Goal: Use online tool/utility: Utilize a website feature to perform a specific function

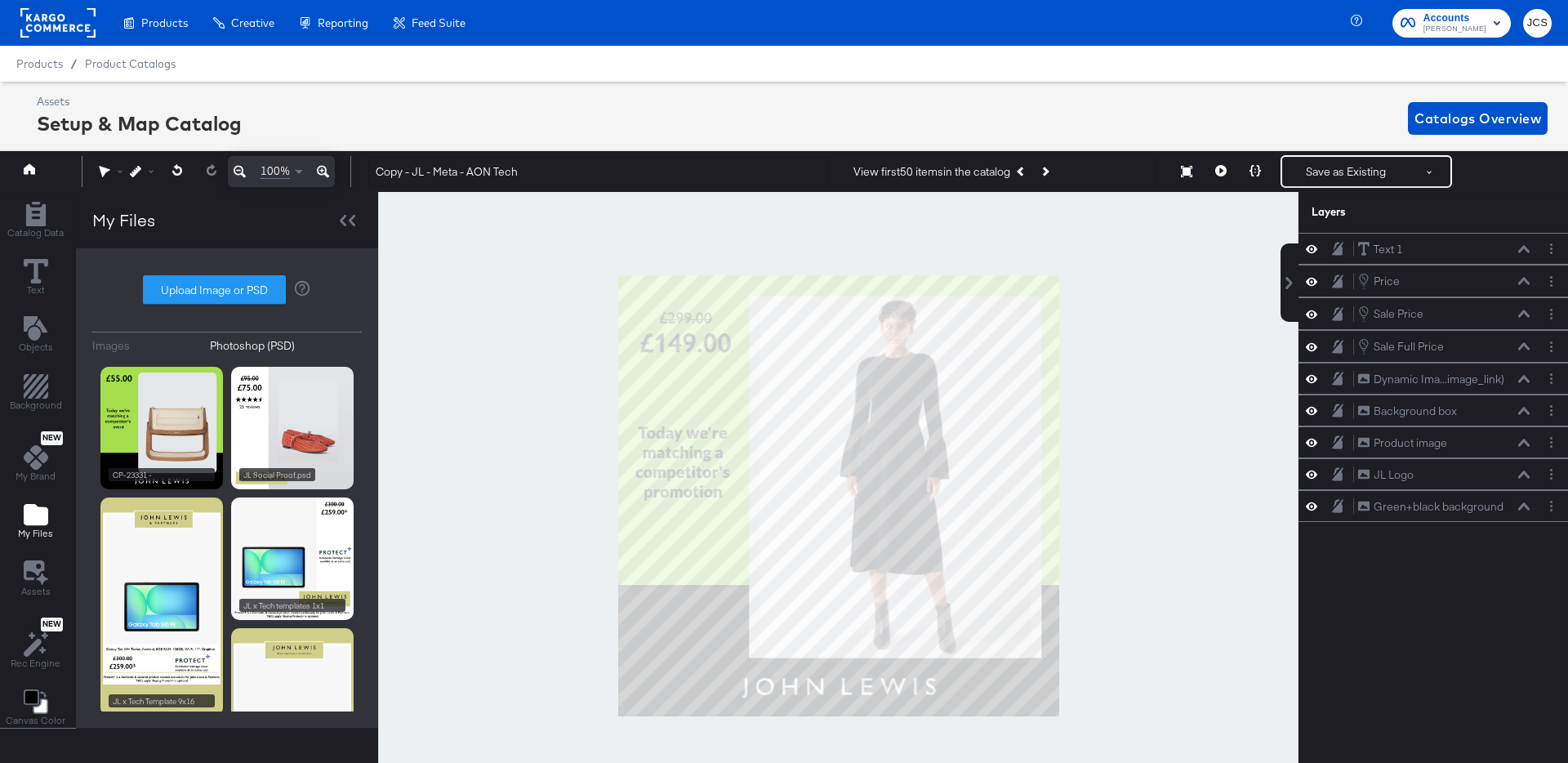
scroll to position [36, 4]
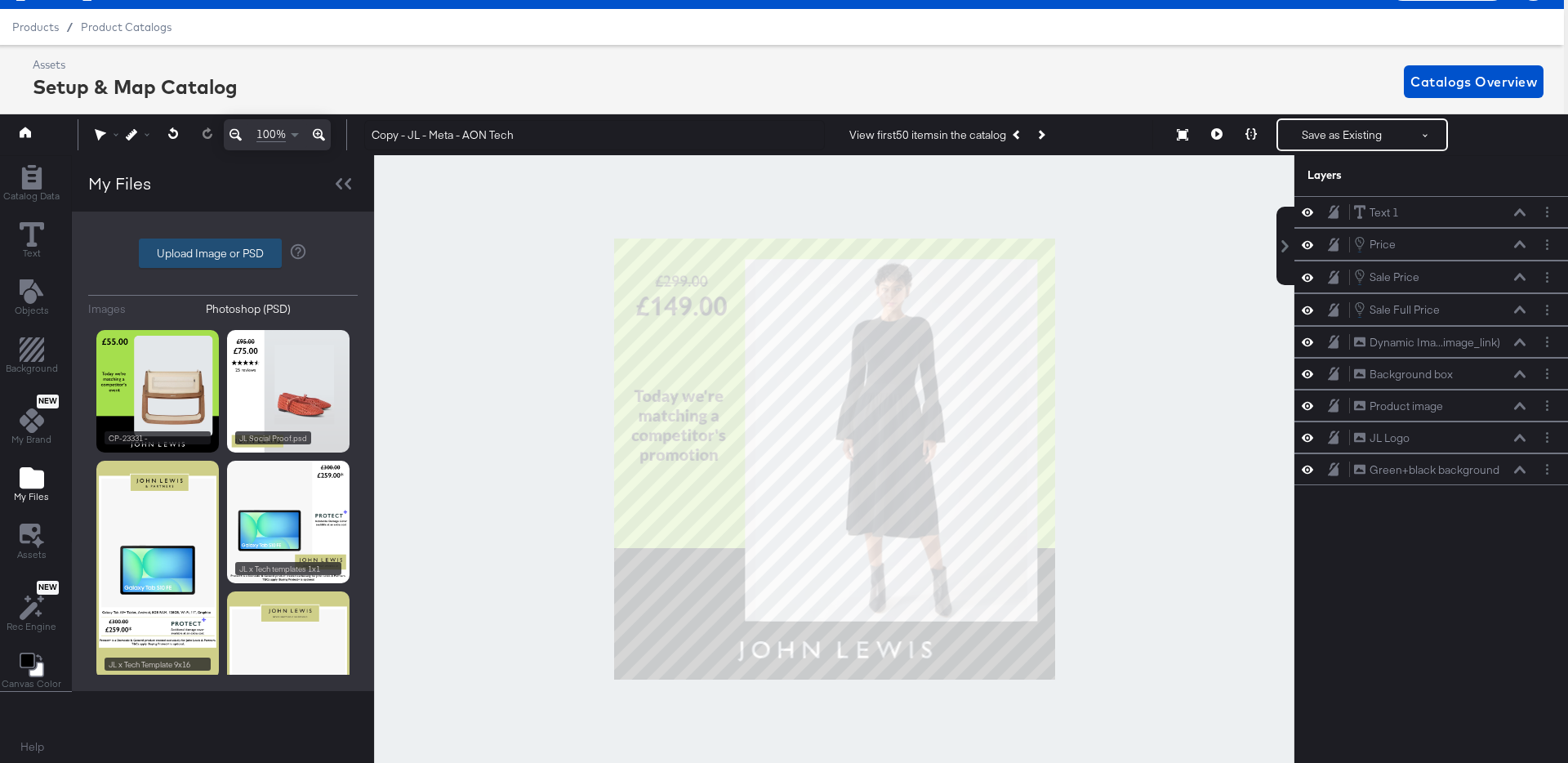
click at [245, 244] on label "Upload Image or PSD" at bounding box center [210, 253] width 141 height 27
click at [223, 253] on input "Upload Image or PSD" at bounding box center [223, 253] width 0 height 0
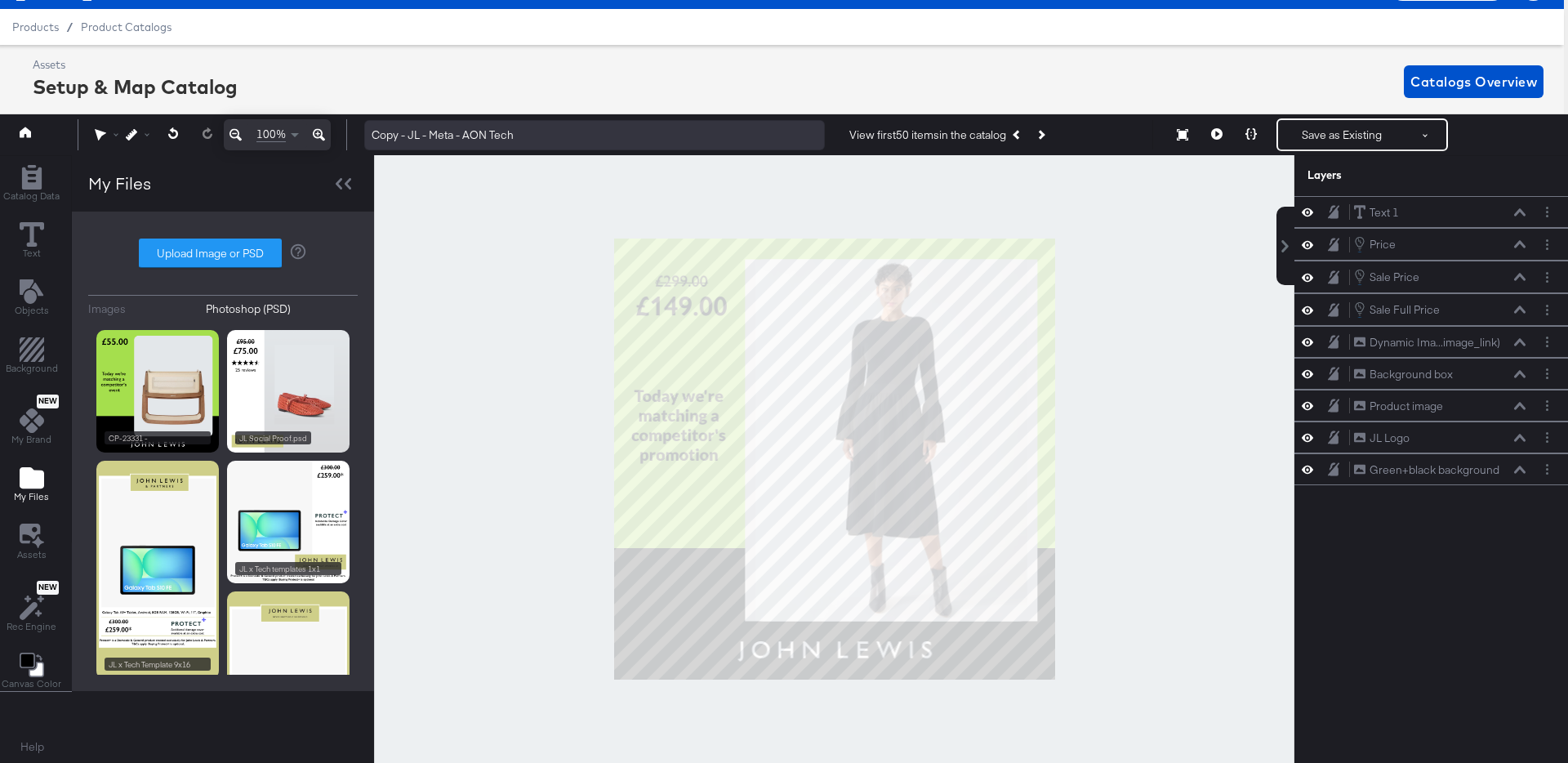
type input "C:\fakepath\CP-23331 - John Lewis - Price Match V7_JMB.psd"
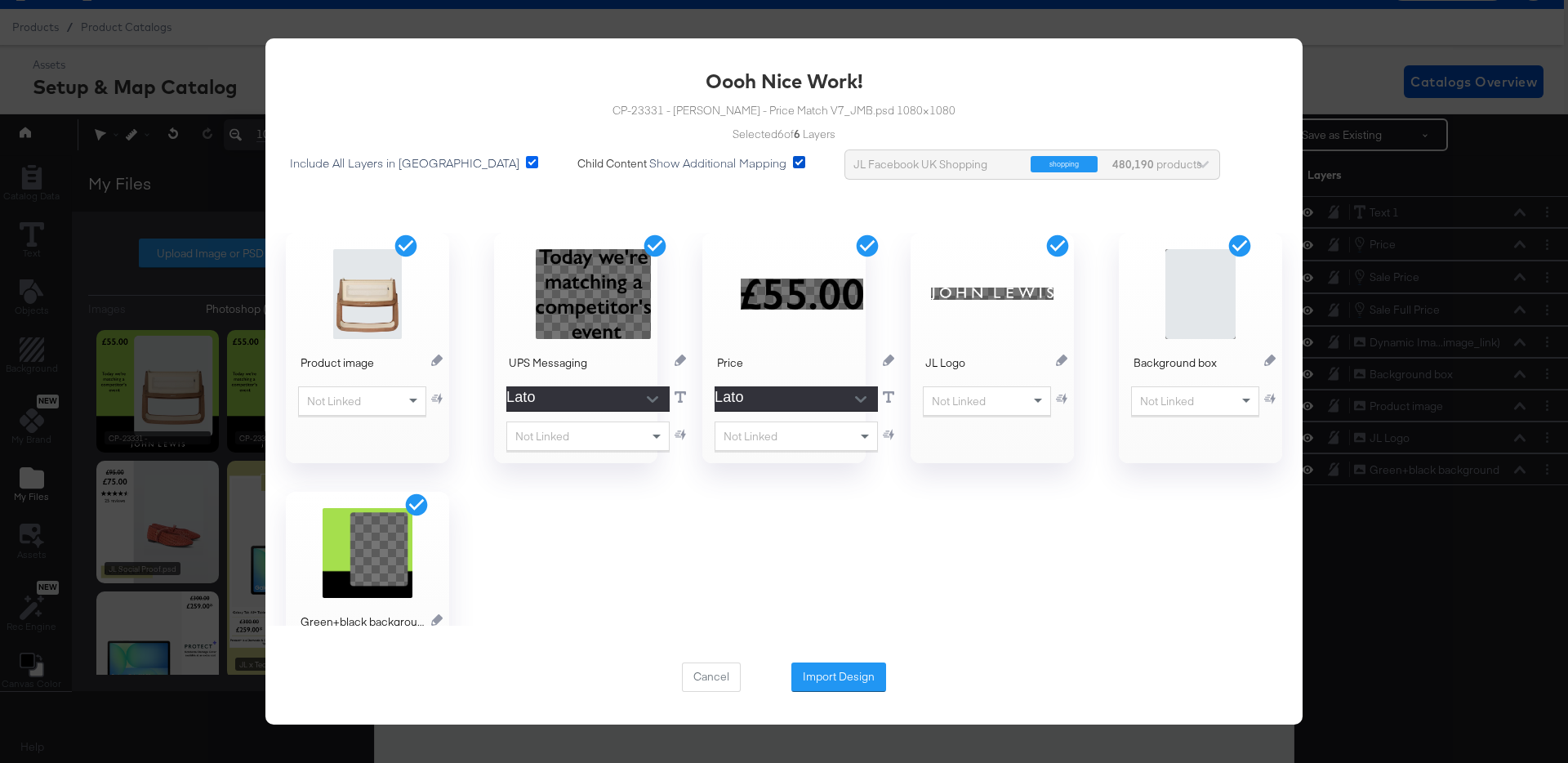
click at [526, 161] on icon at bounding box center [532, 162] width 12 height 12
click at [0, 0] on input "Include All Layers in Import" at bounding box center [0, 0] width 0 height 0
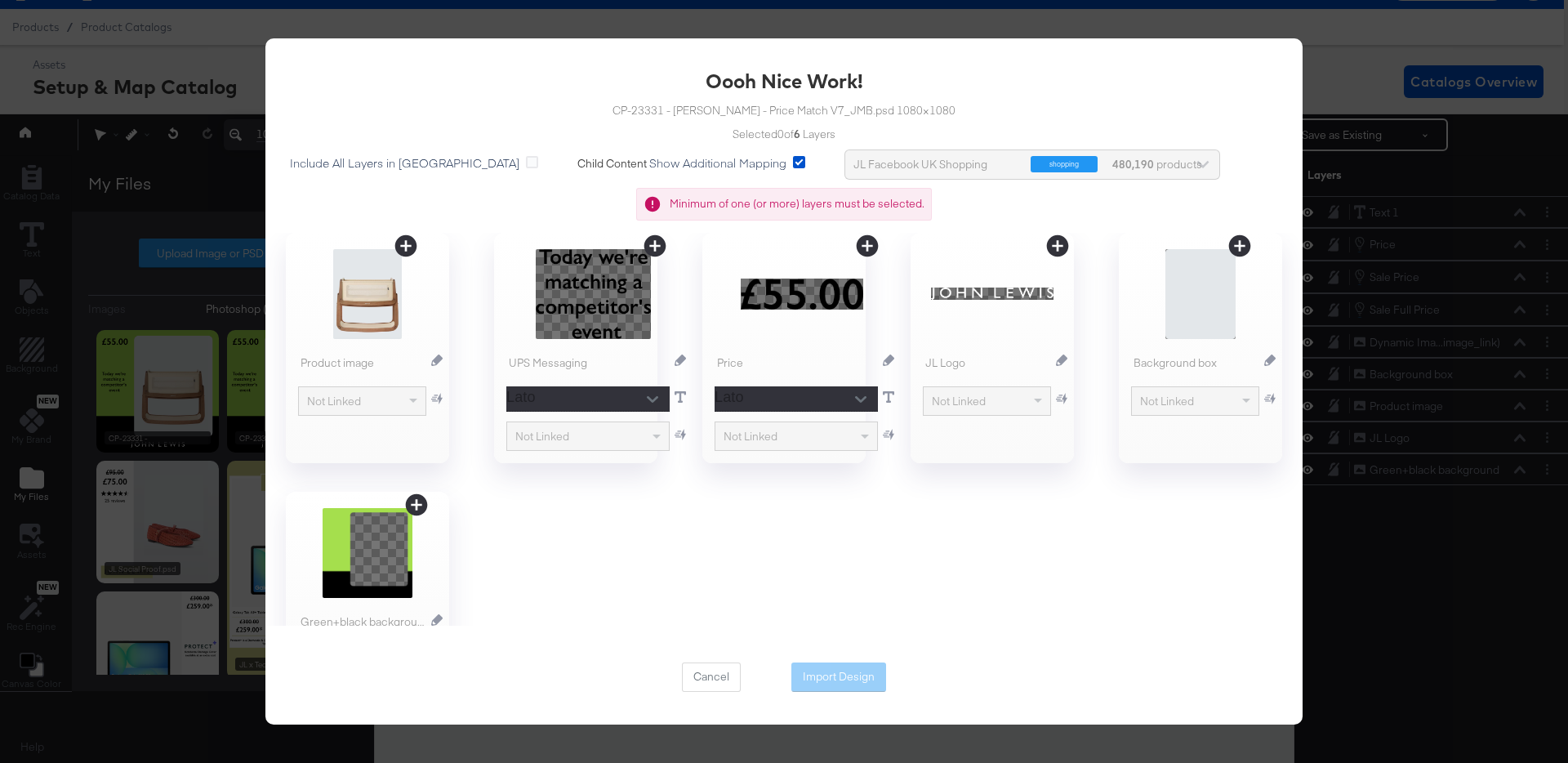
click at [417, 509] on icon at bounding box center [415, 504] width 26 height 26
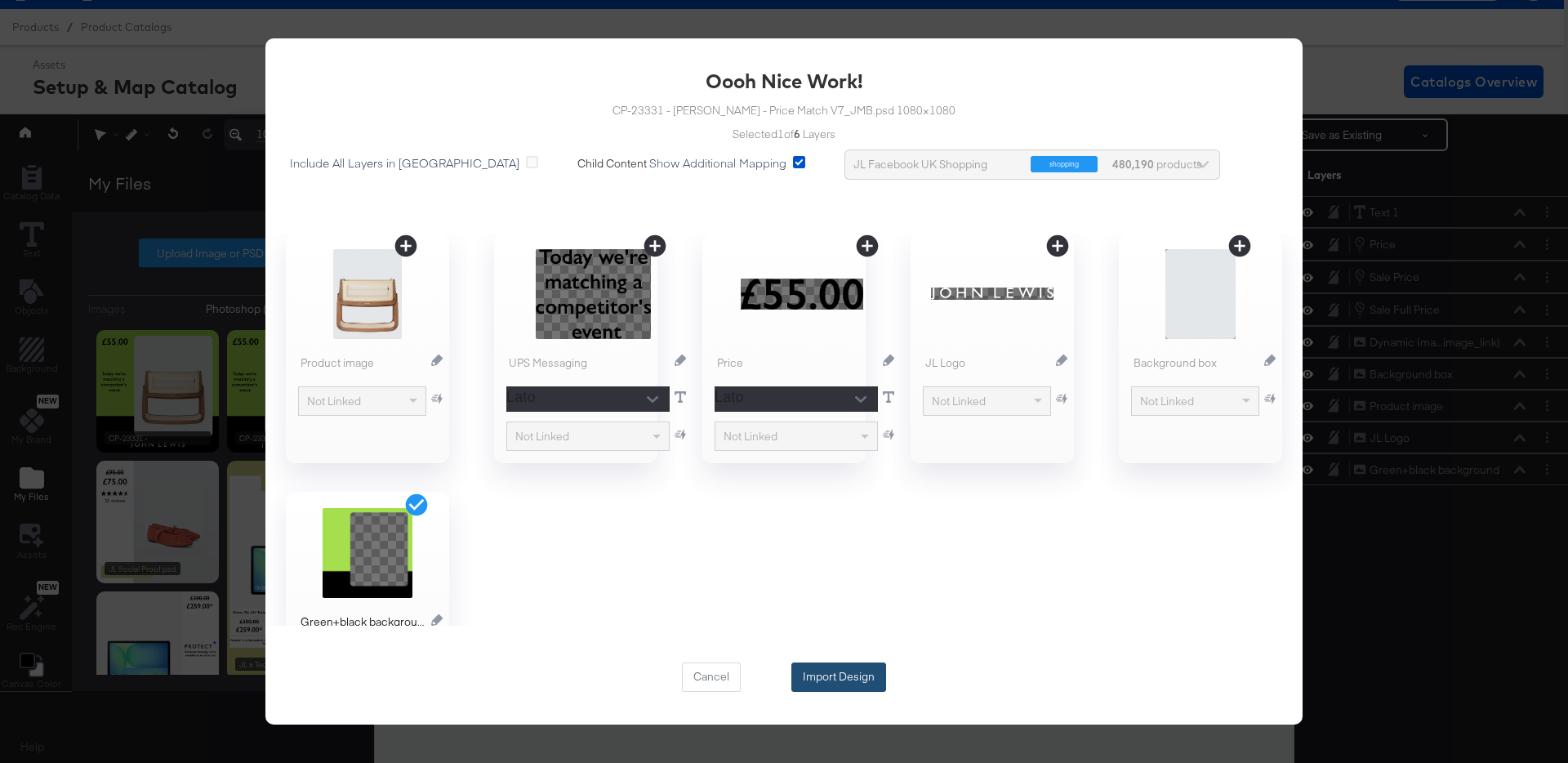
click at [858, 679] on button "Import Design" at bounding box center [838, 676] width 95 height 29
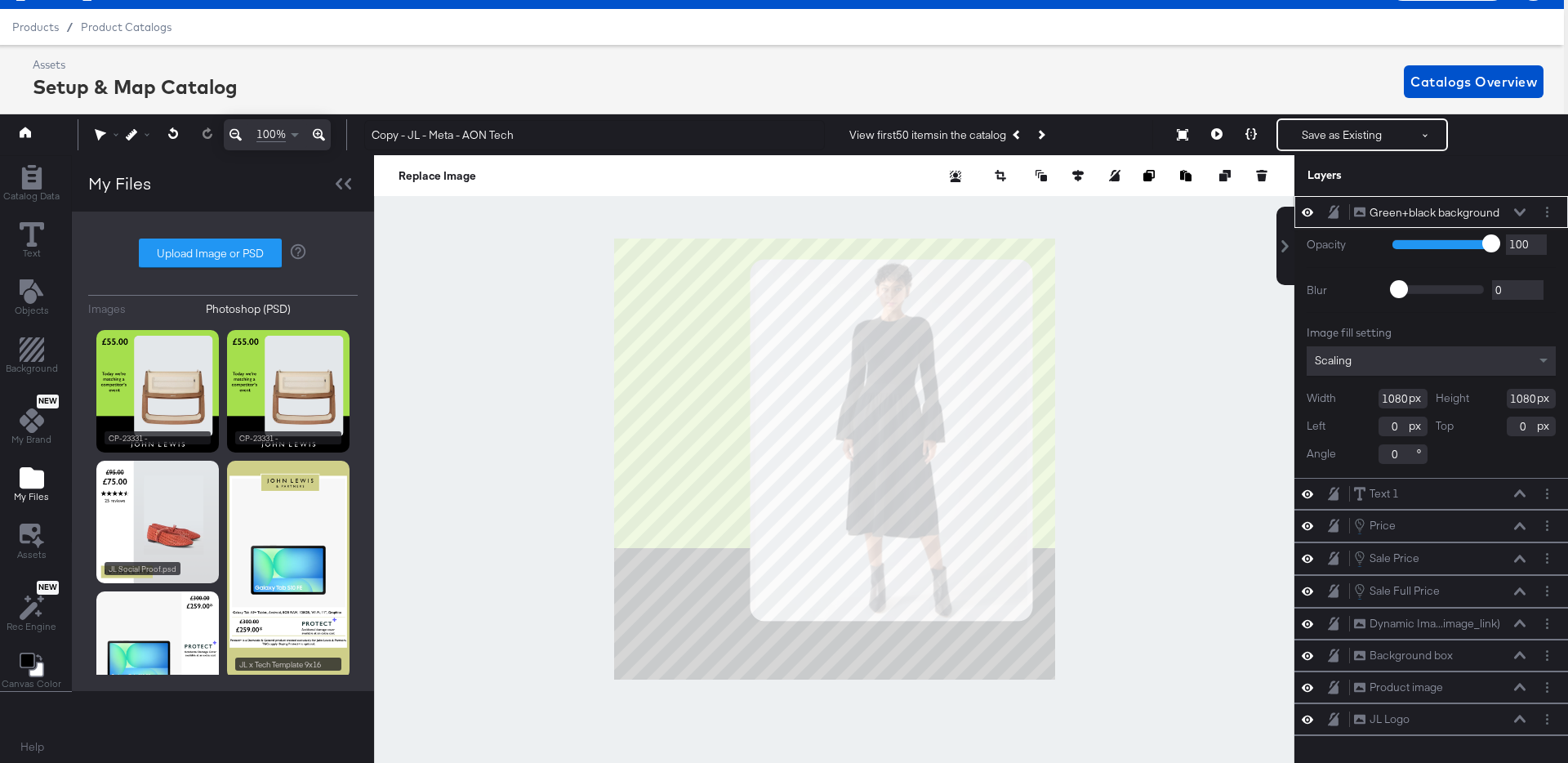
click at [1521, 208] on icon at bounding box center [1519, 212] width 12 height 8
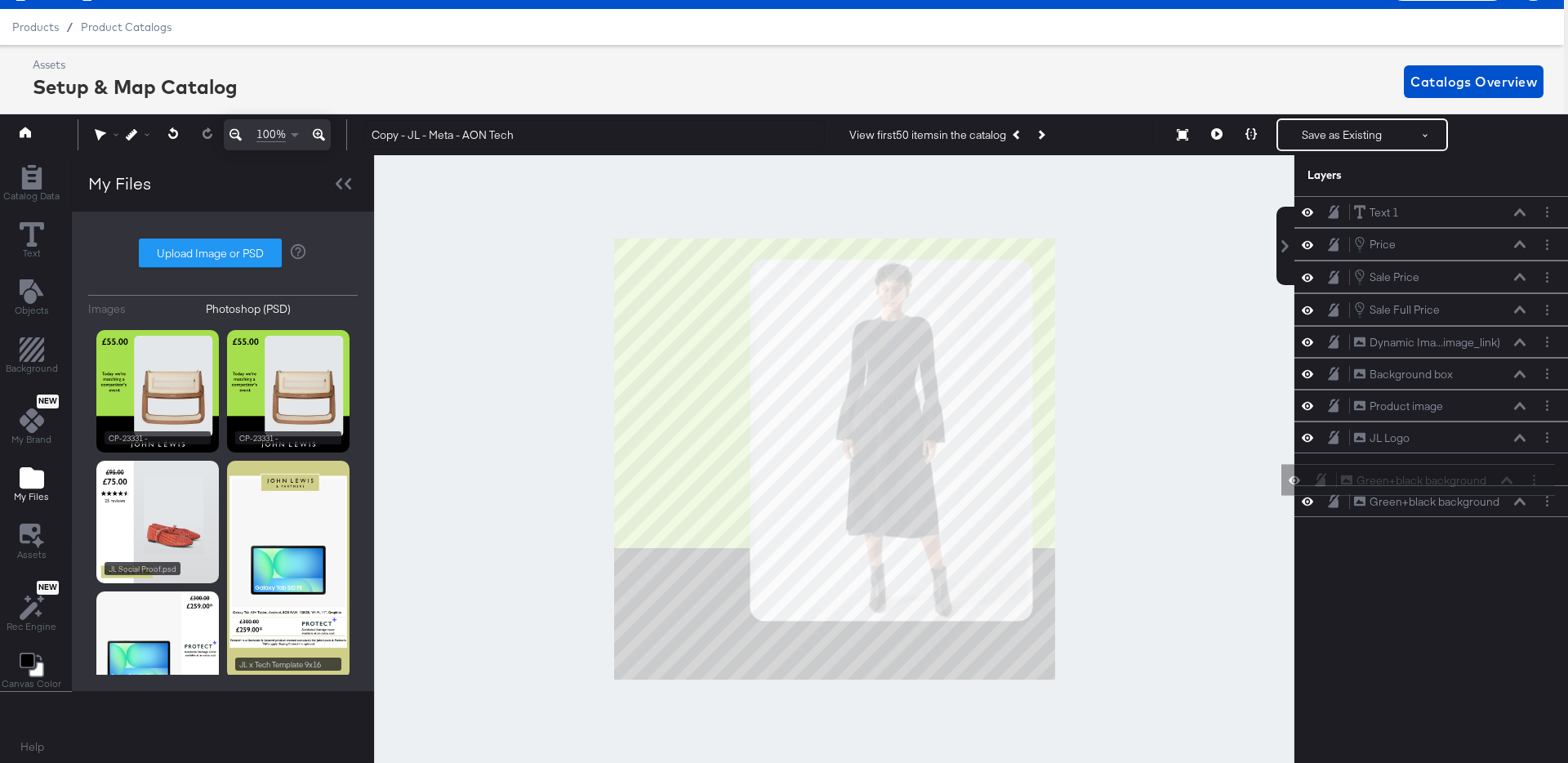
drag, startPoint x: 1501, startPoint y: 212, endPoint x: 1487, endPoint y: 491, distance: 279.4
click at [1487, 491] on div "Green+black background Green+black background Text 1 Text 1 Price Price Sale Pr…" at bounding box center [1431, 356] width 274 height 321
click at [1307, 502] on icon at bounding box center [1307, 502] width 12 height 14
click at [1308, 378] on icon at bounding box center [1307, 374] width 12 height 14
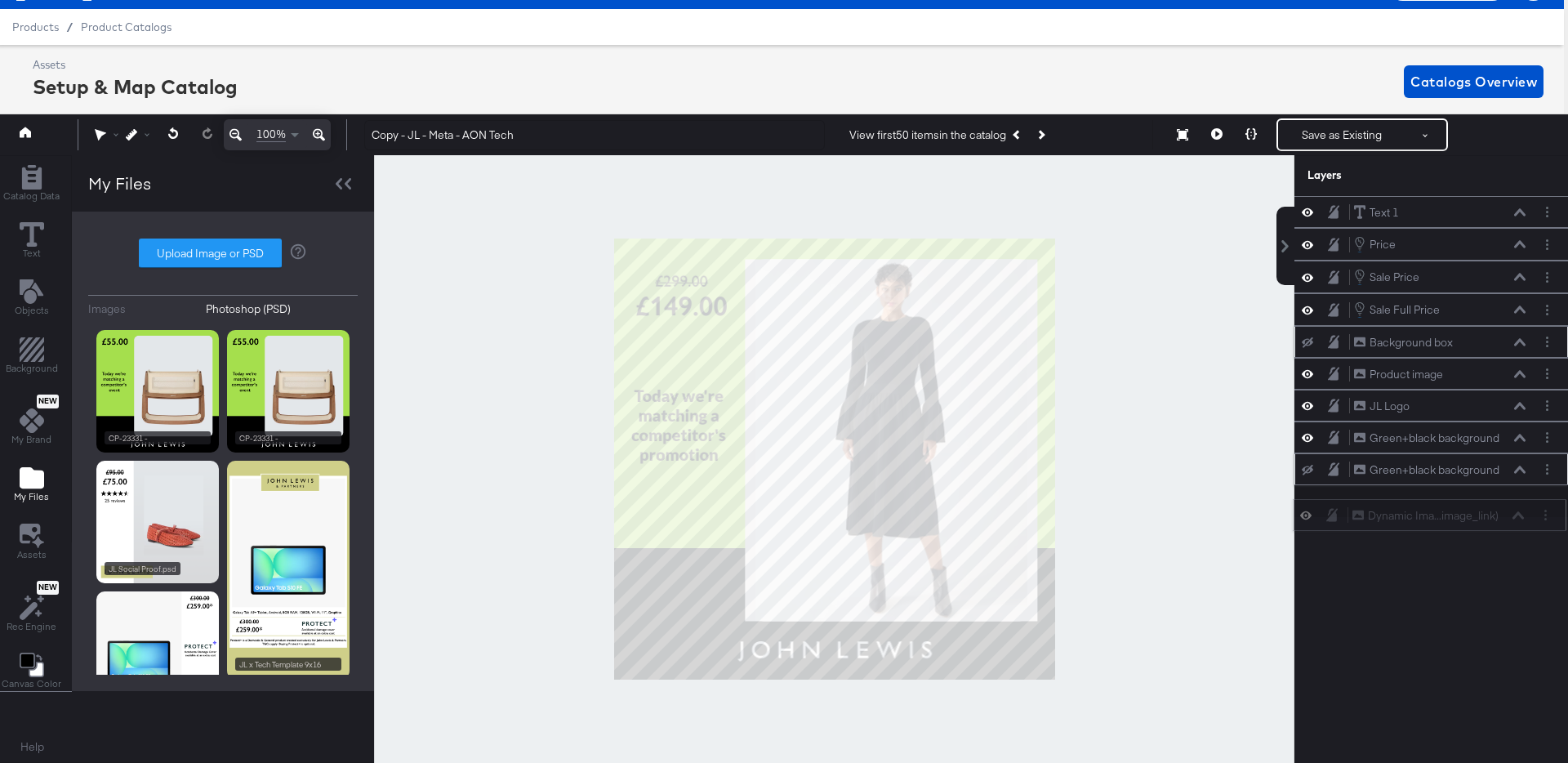
drag, startPoint x: 1510, startPoint y: 336, endPoint x: 1508, endPoint y: 513, distance: 177.0
click at [1508, 513] on div "Dynamic Ima...image_link) Dynamic Image (image_link)" at bounding box center [1437, 515] width 173 height 17
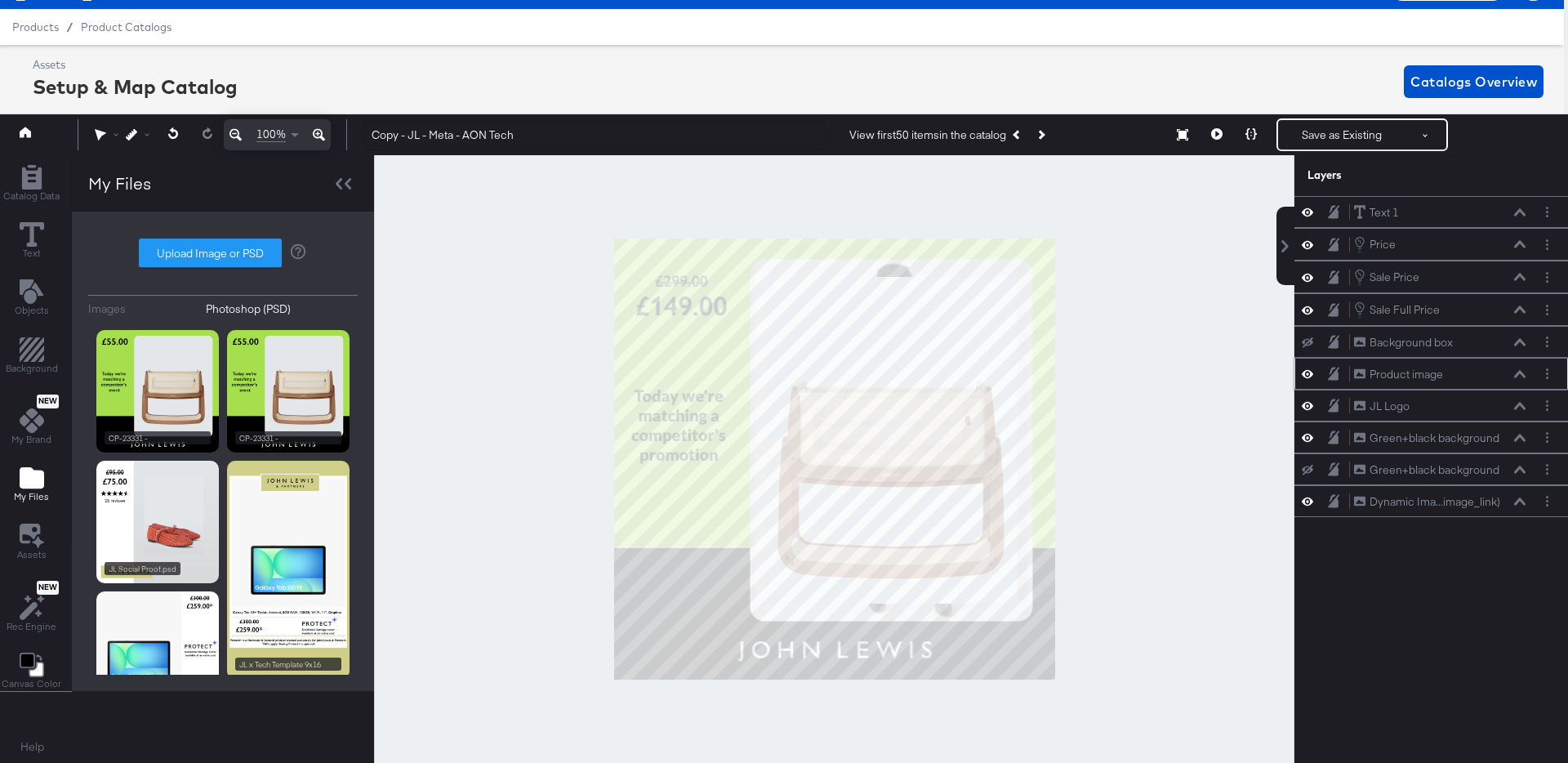
click at [1306, 375] on icon at bounding box center [1307, 374] width 12 height 14
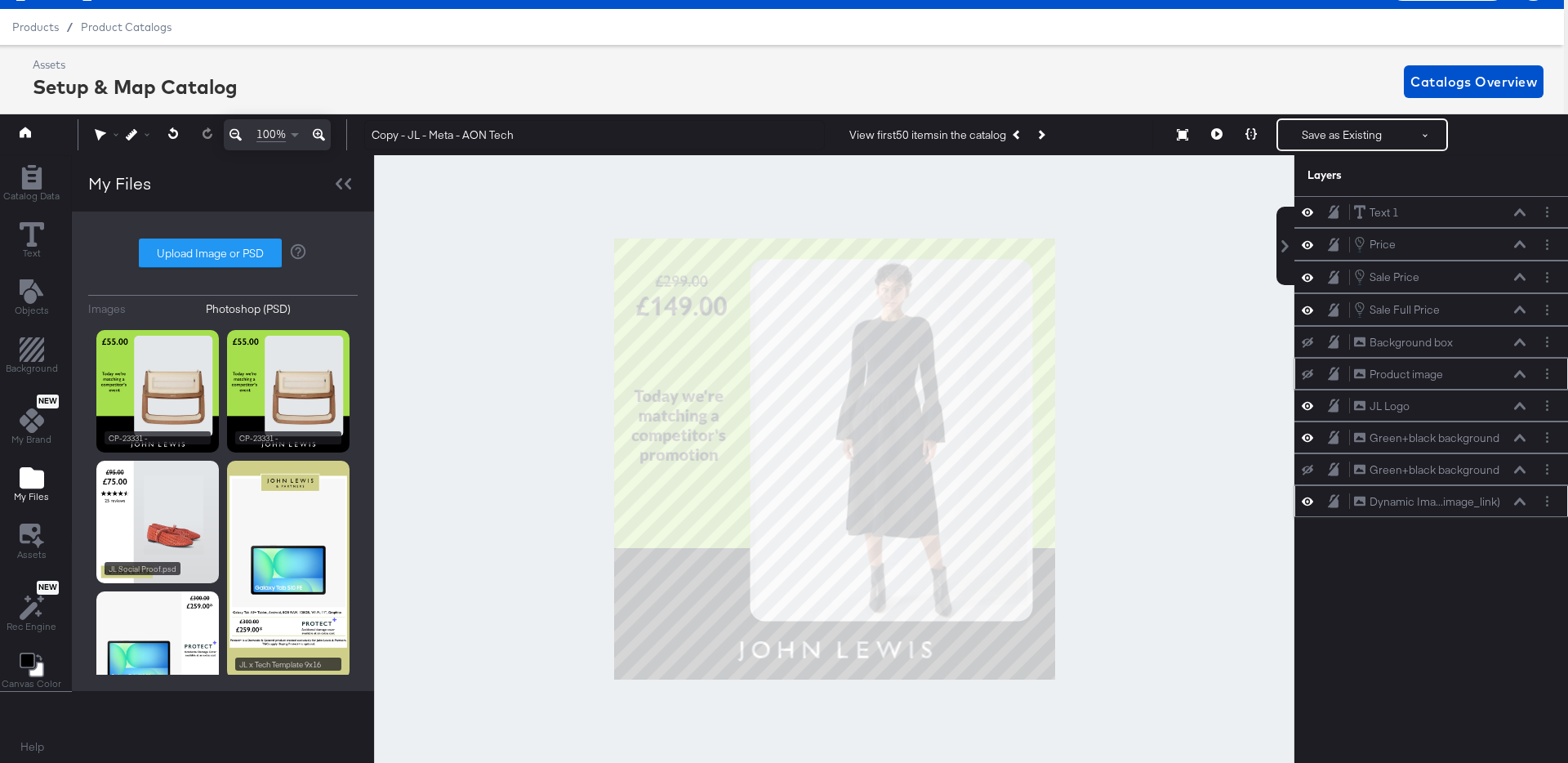
click at [1525, 502] on button at bounding box center [1519, 501] width 13 height 10
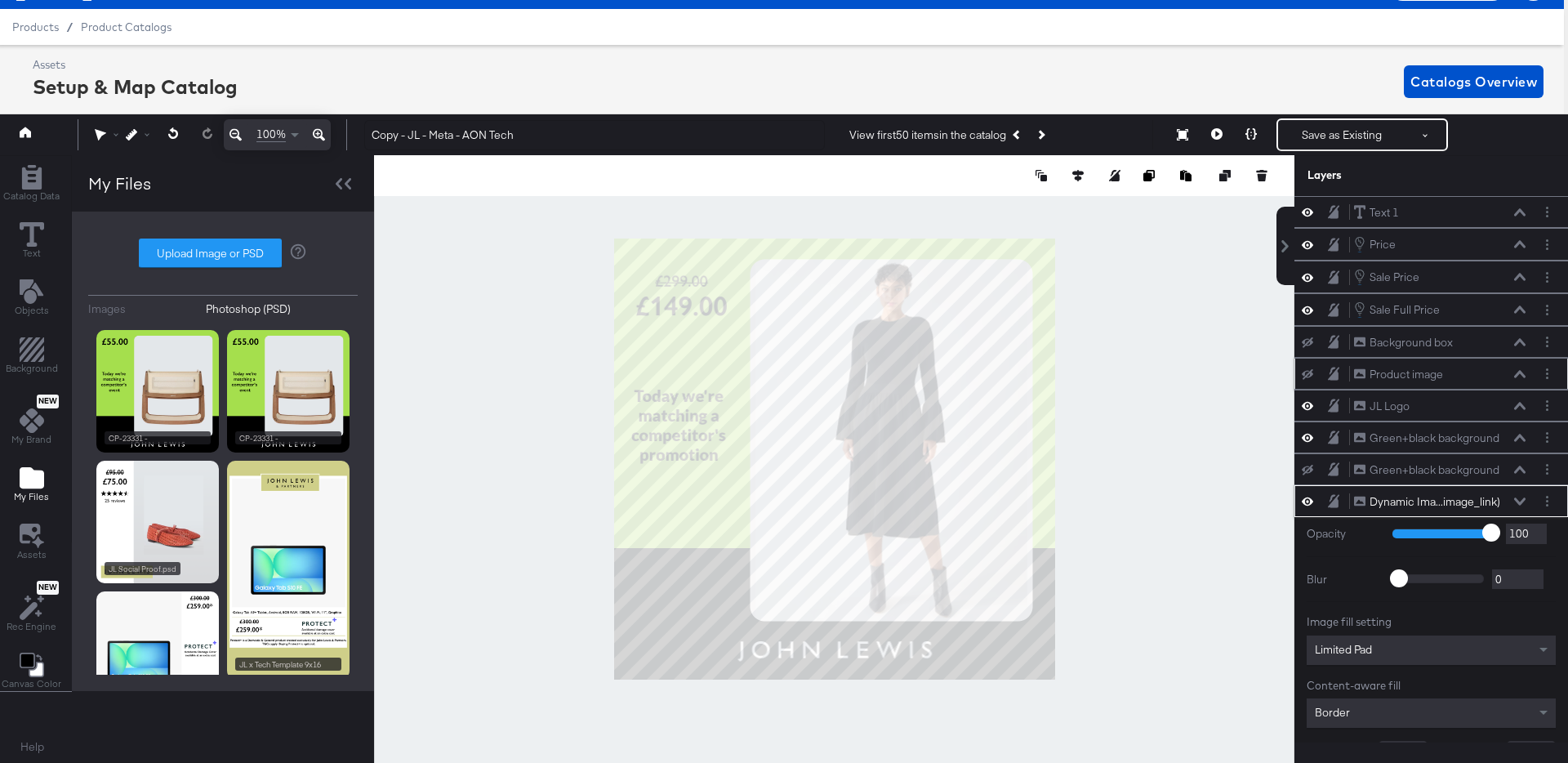
scroll to position [87, 0]
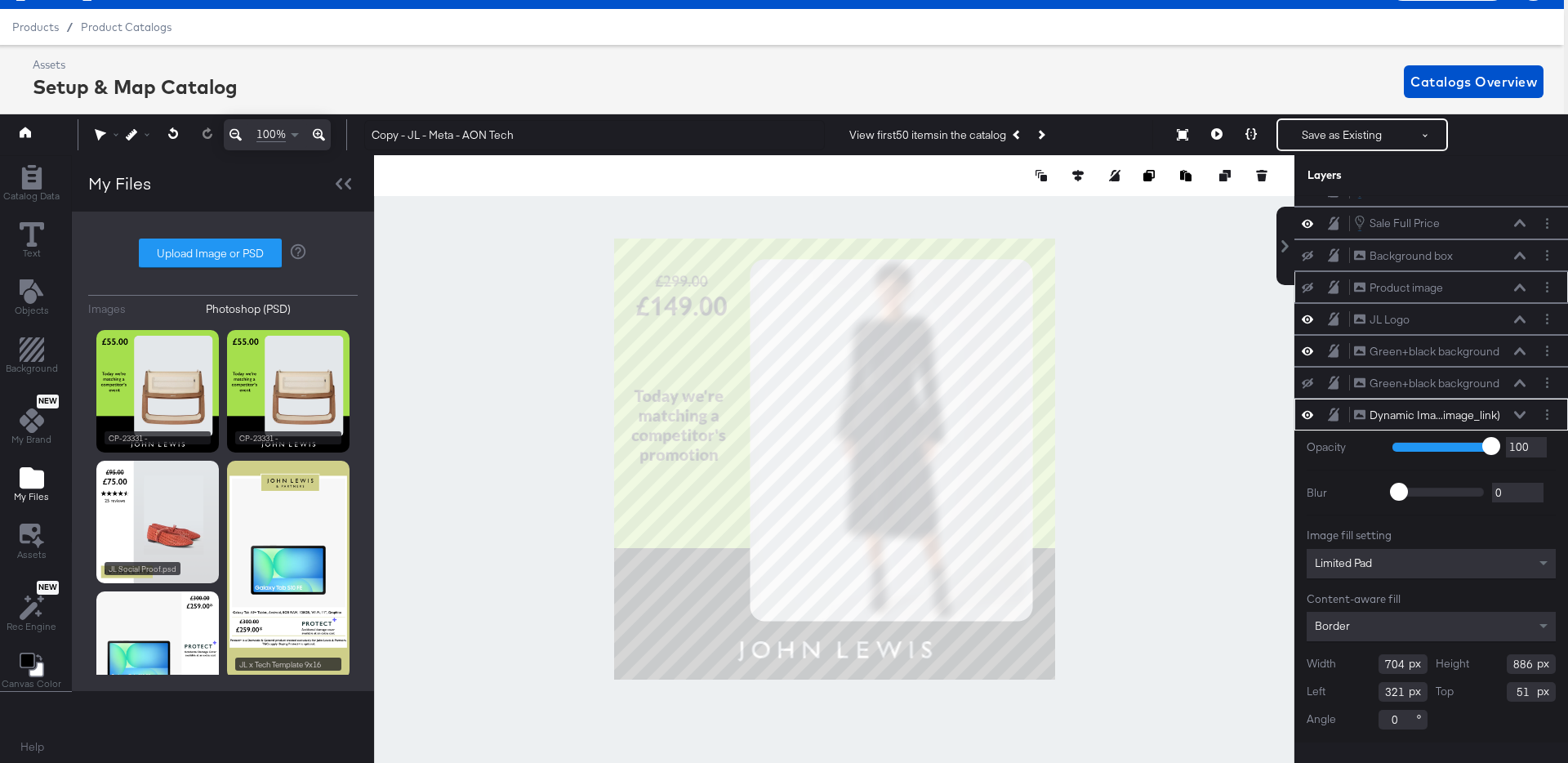
type input "692"
type input "333"
click at [1137, 466] on div at bounding box center [834, 459] width 920 height 608
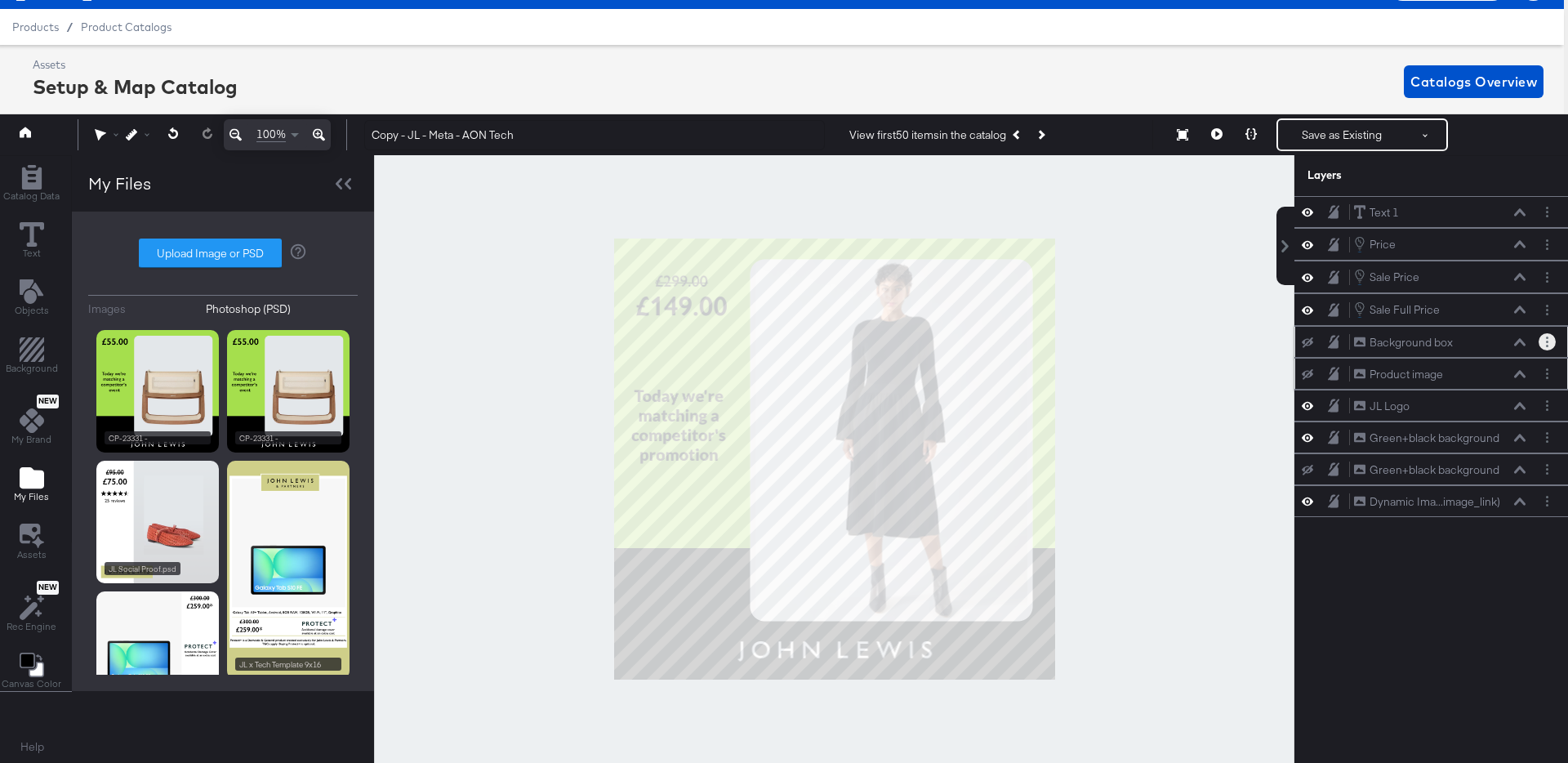
click at [1543, 340] on button "Layer Options" at bounding box center [1546, 341] width 17 height 17
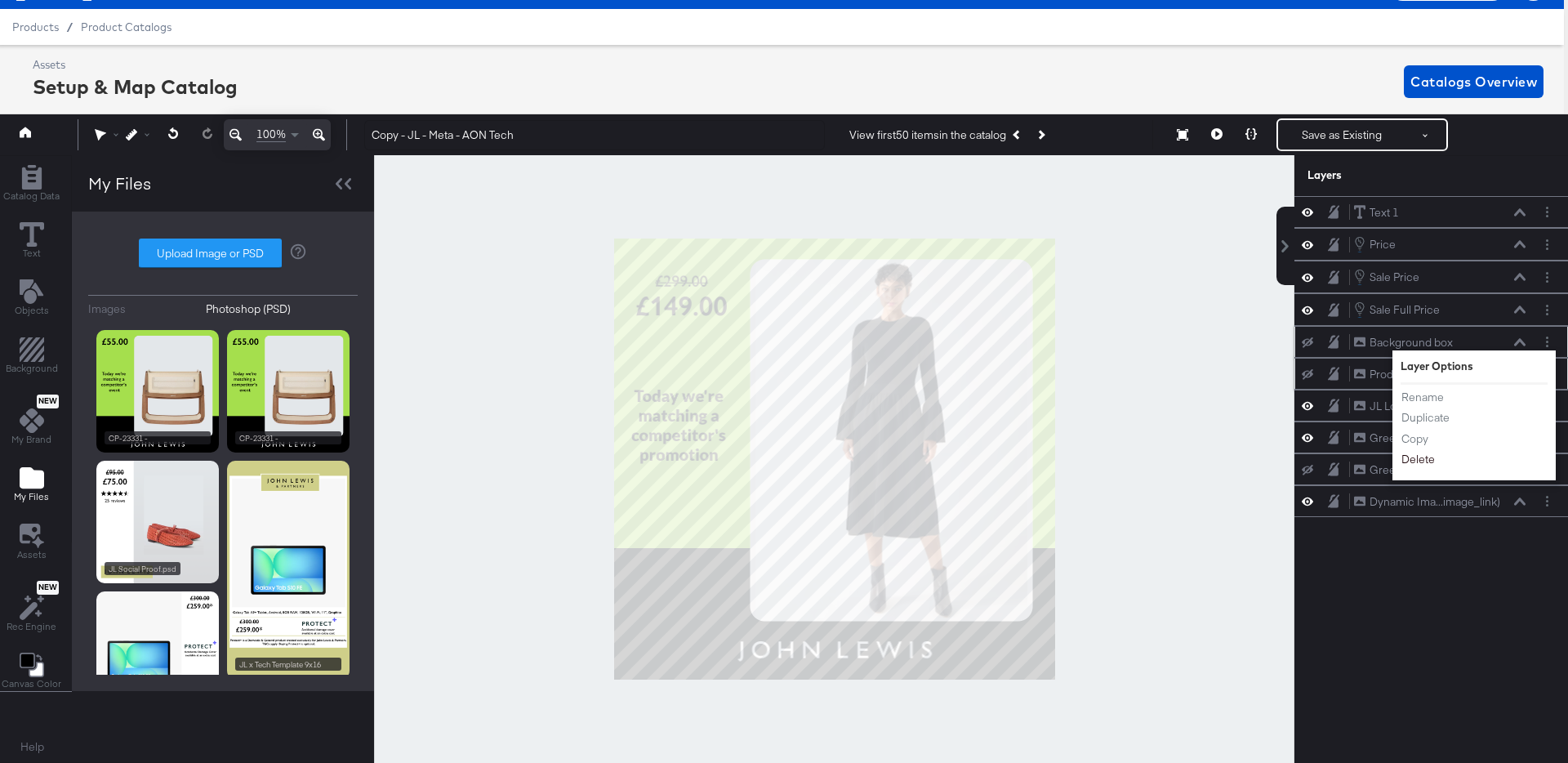
click at [1420, 458] on button "Delete" at bounding box center [1418, 460] width 35 height 17
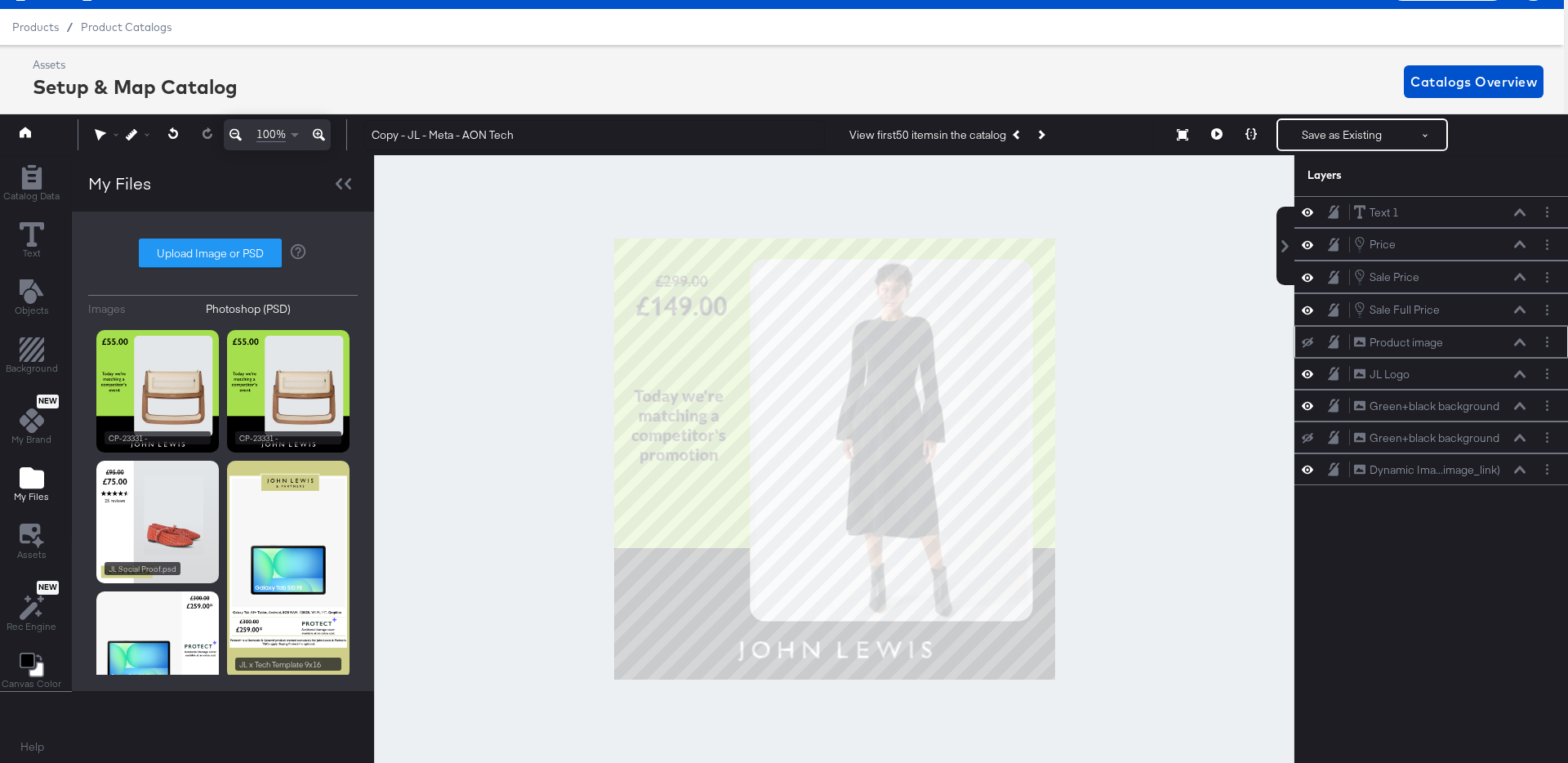
click at [1550, 350] on div at bounding box center [1546, 341] width 17 height 17
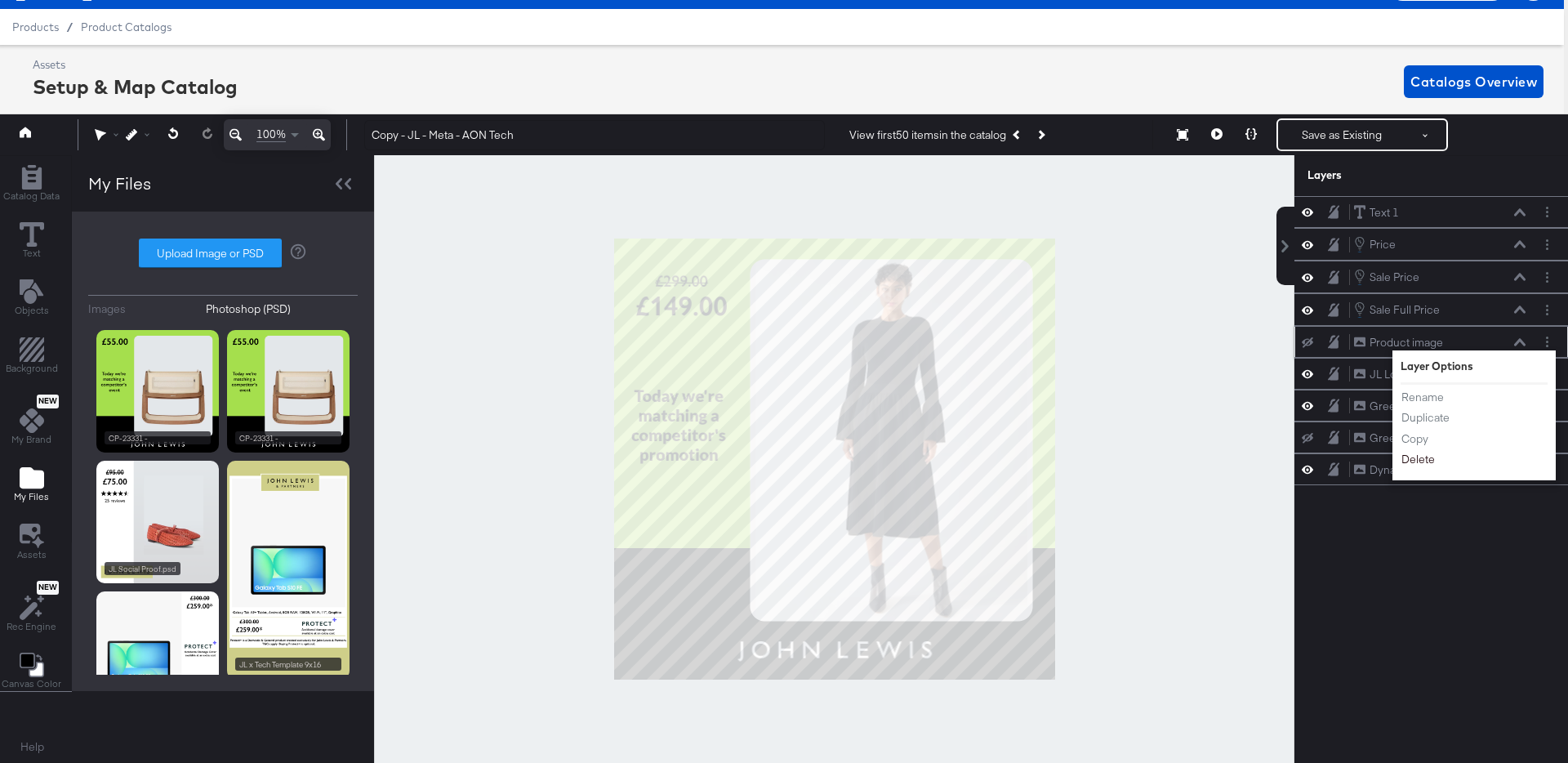
click at [1419, 455] on button "Delete" at bounding box center [1418, 460] width 35 height 17
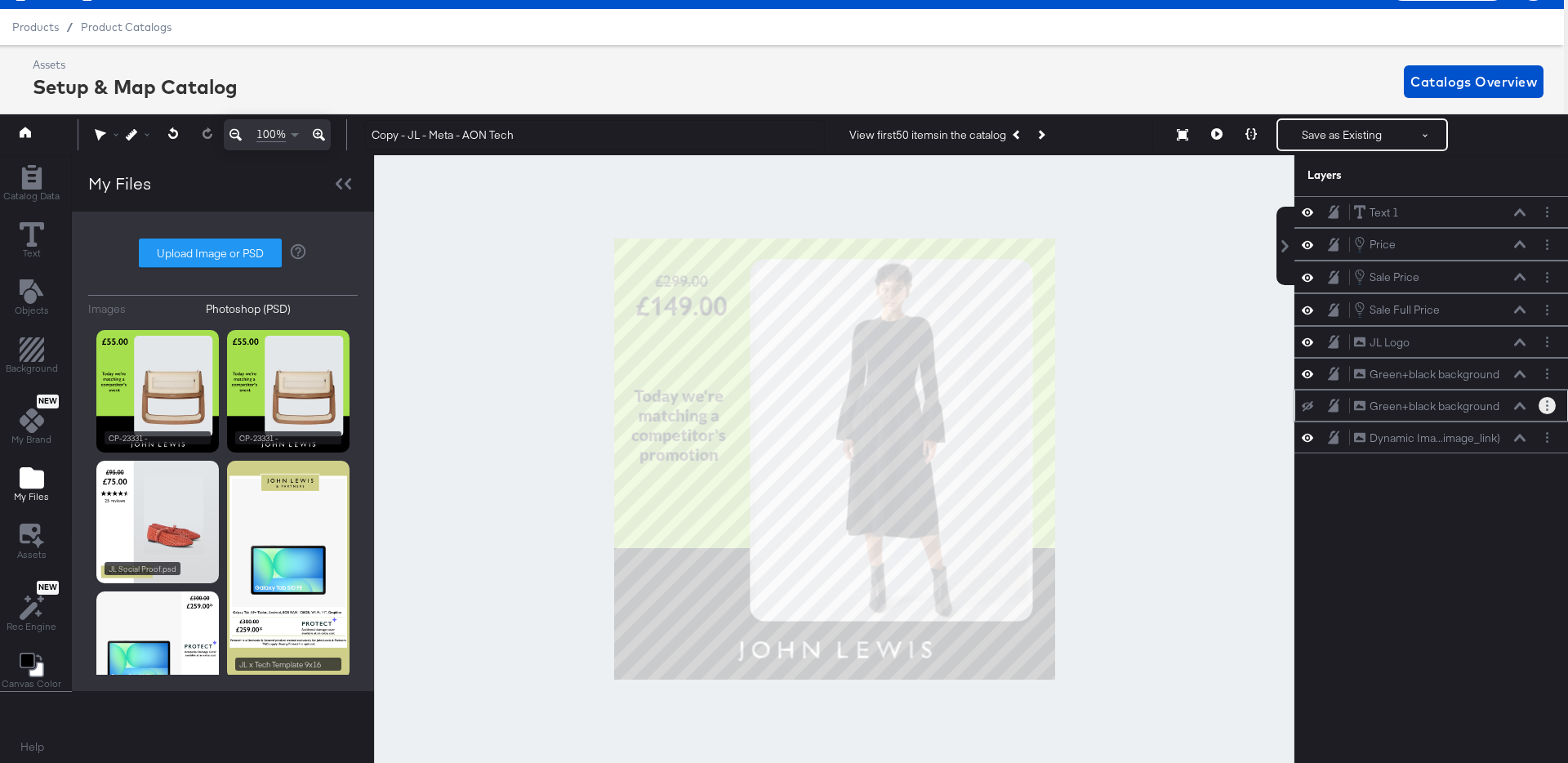
click at [1542, 407] on button "Layer Options" at bounding box center [1546, 405] width 17 height 17
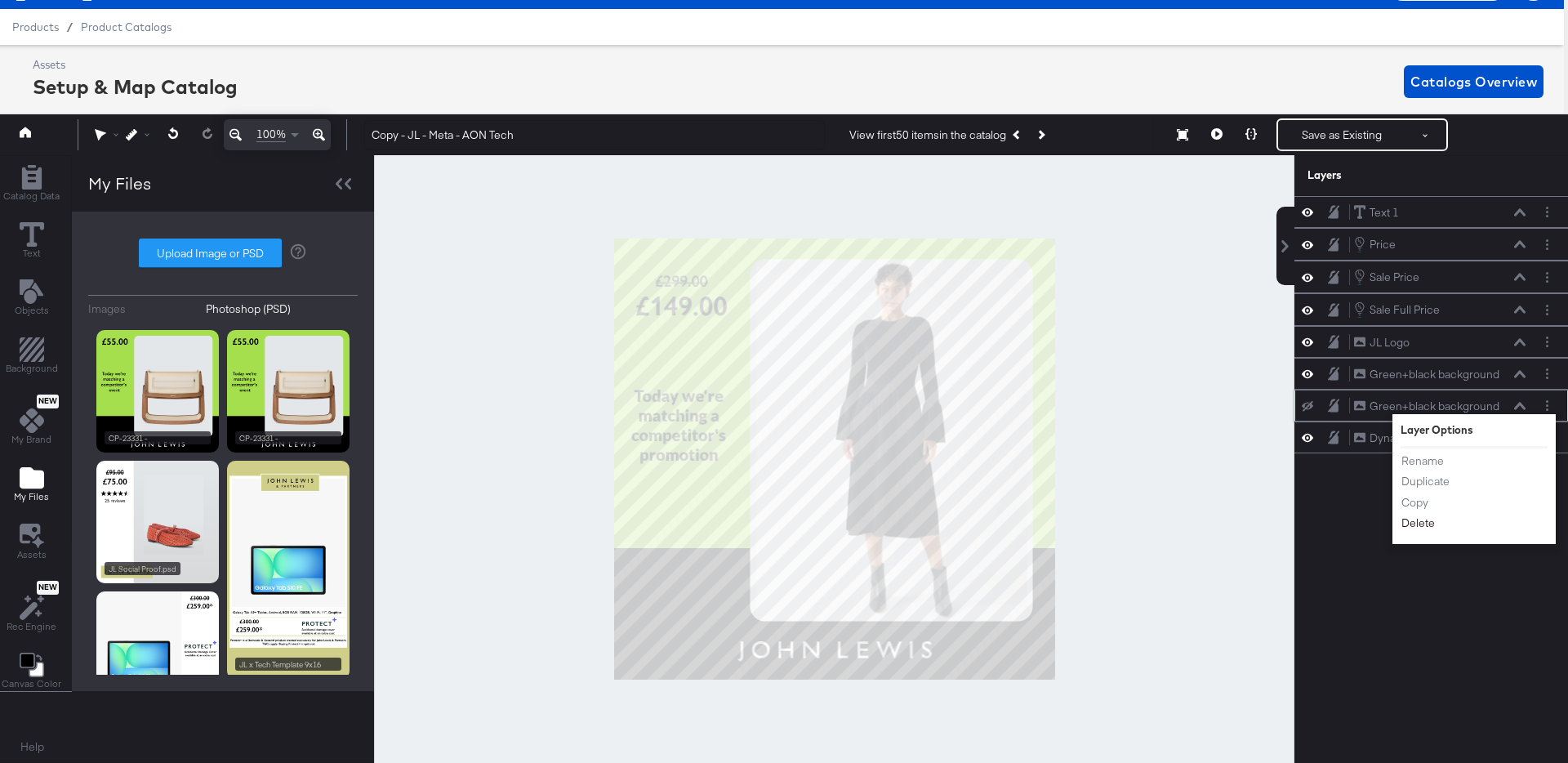
click at [1424, 525] on button "Delete" at bounding box center [1418, 524] width 35 height 17
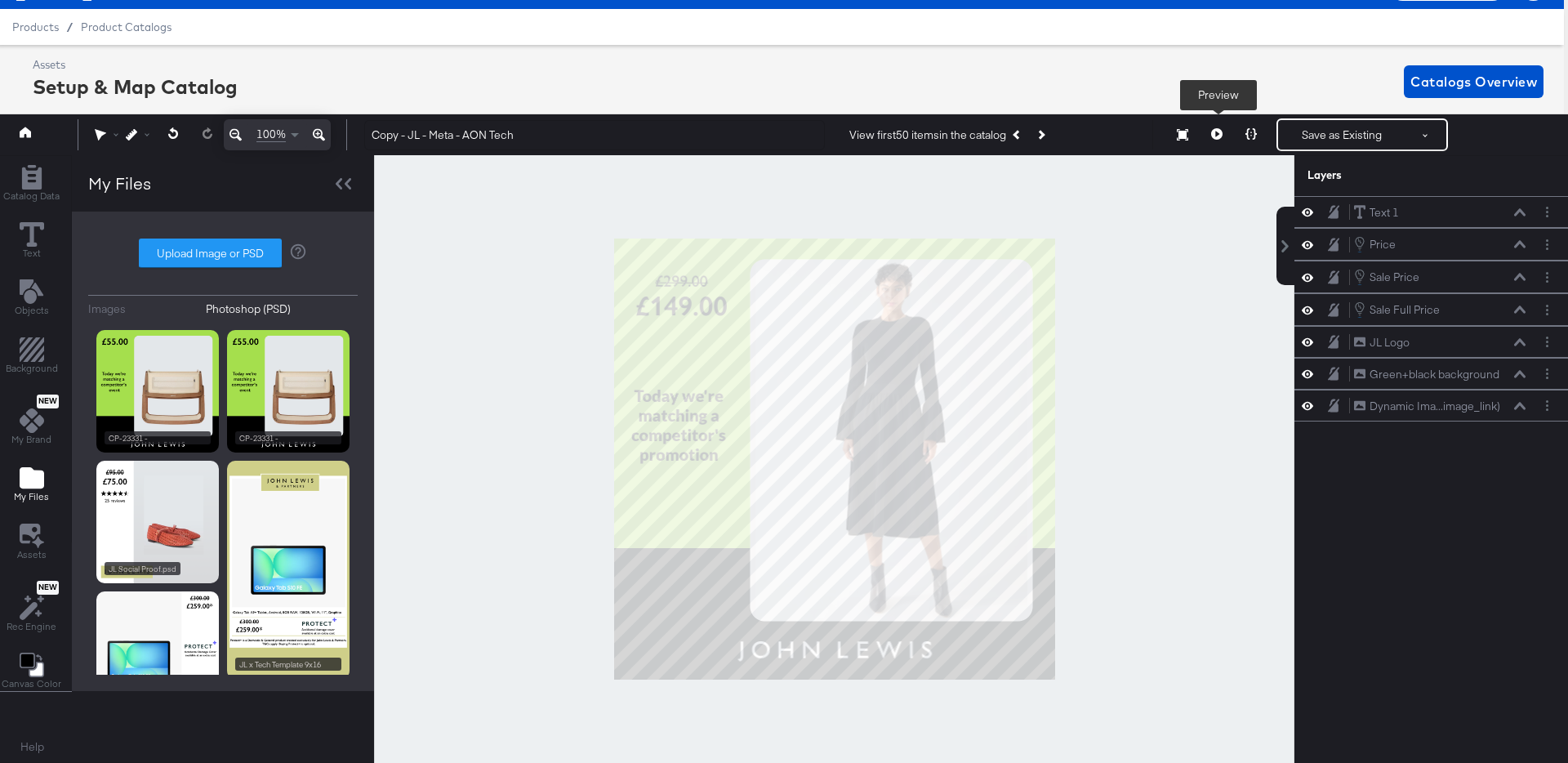
click at [1219, 127] on button at bounding box center [1216, 135] width 35 height 33
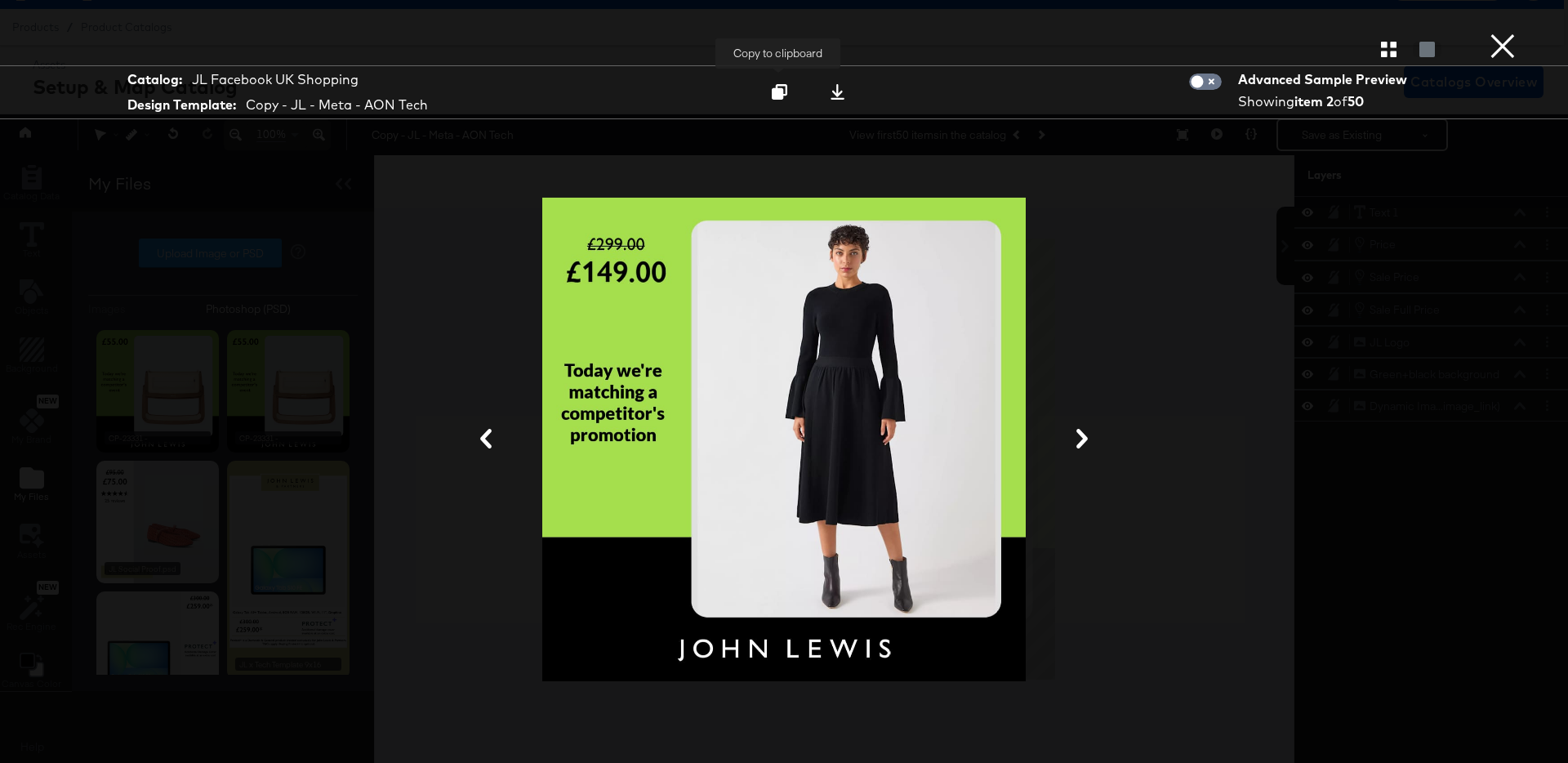
click at [776, 88] on icon at bounding box center [780, 92] width 16 height 16
click at [1391, 51] on icon "button" at bounding box center [1389, 50] width 16 height 16
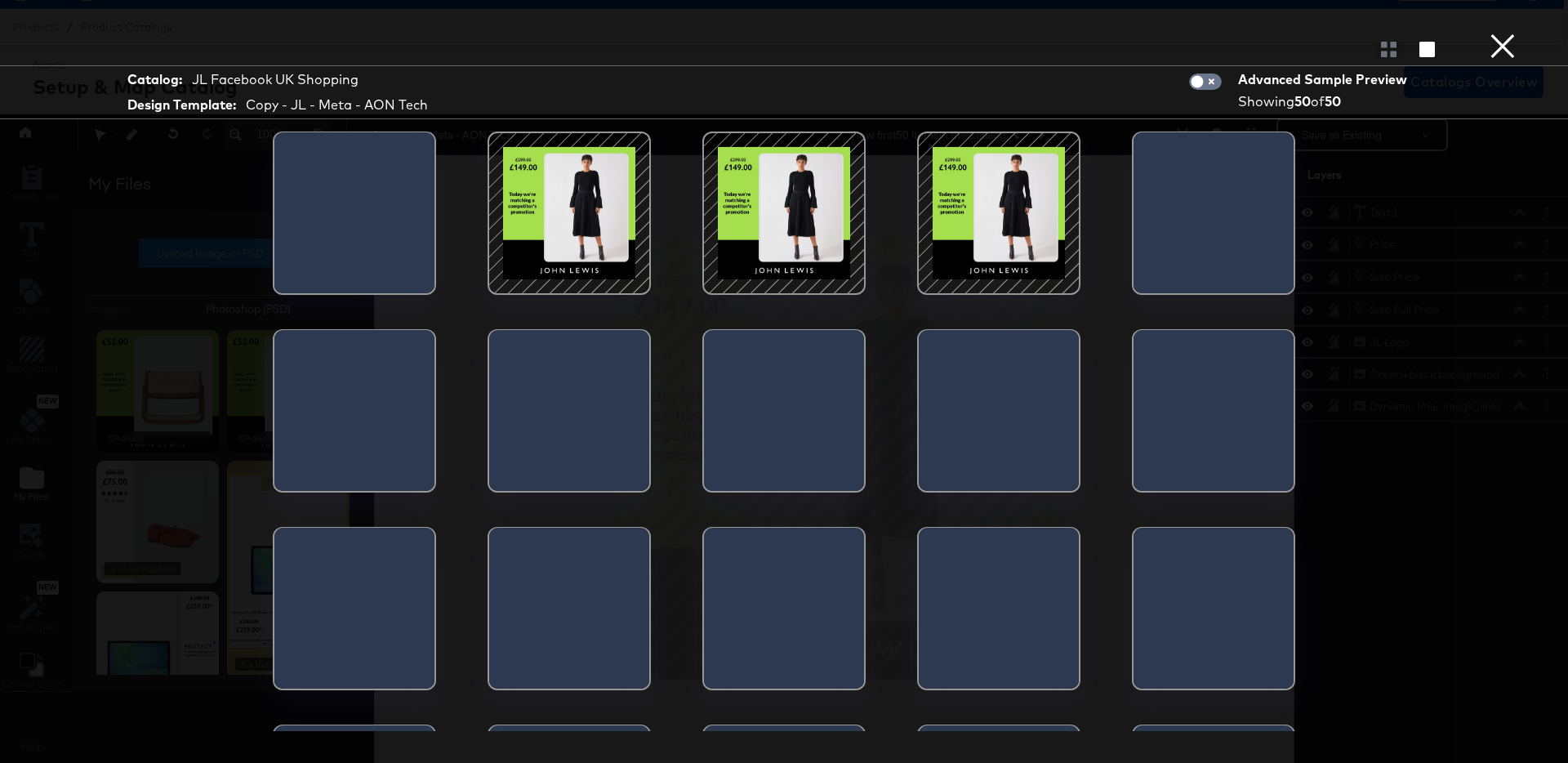
click at [1502, 33] on button "×" at bounding box center [1502, 16] width 33 height 33
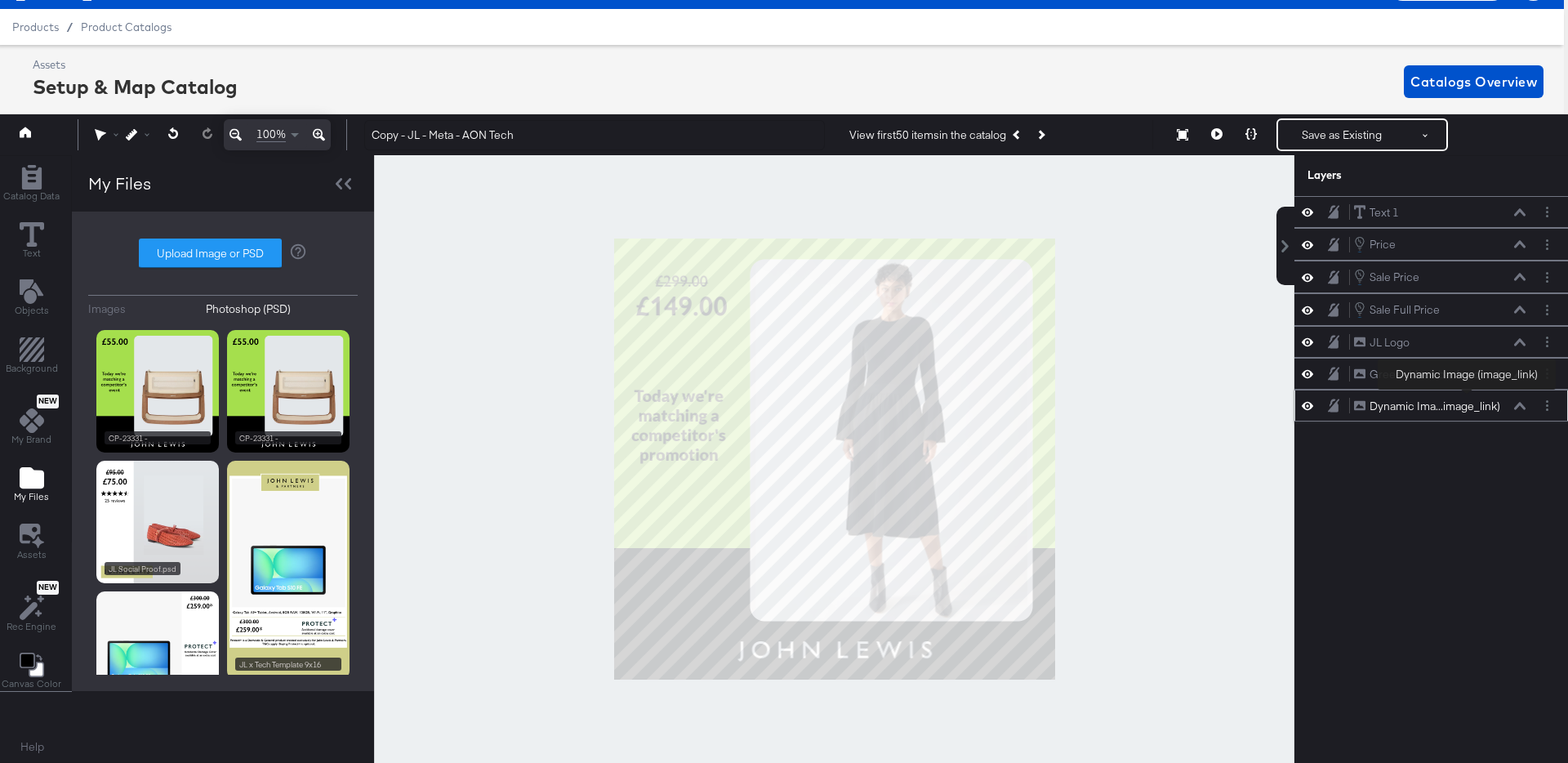
click at [1466, 402] on div "Dynamic Ima...image_link)" at bounding box center [1434, 407] width 130 height 16
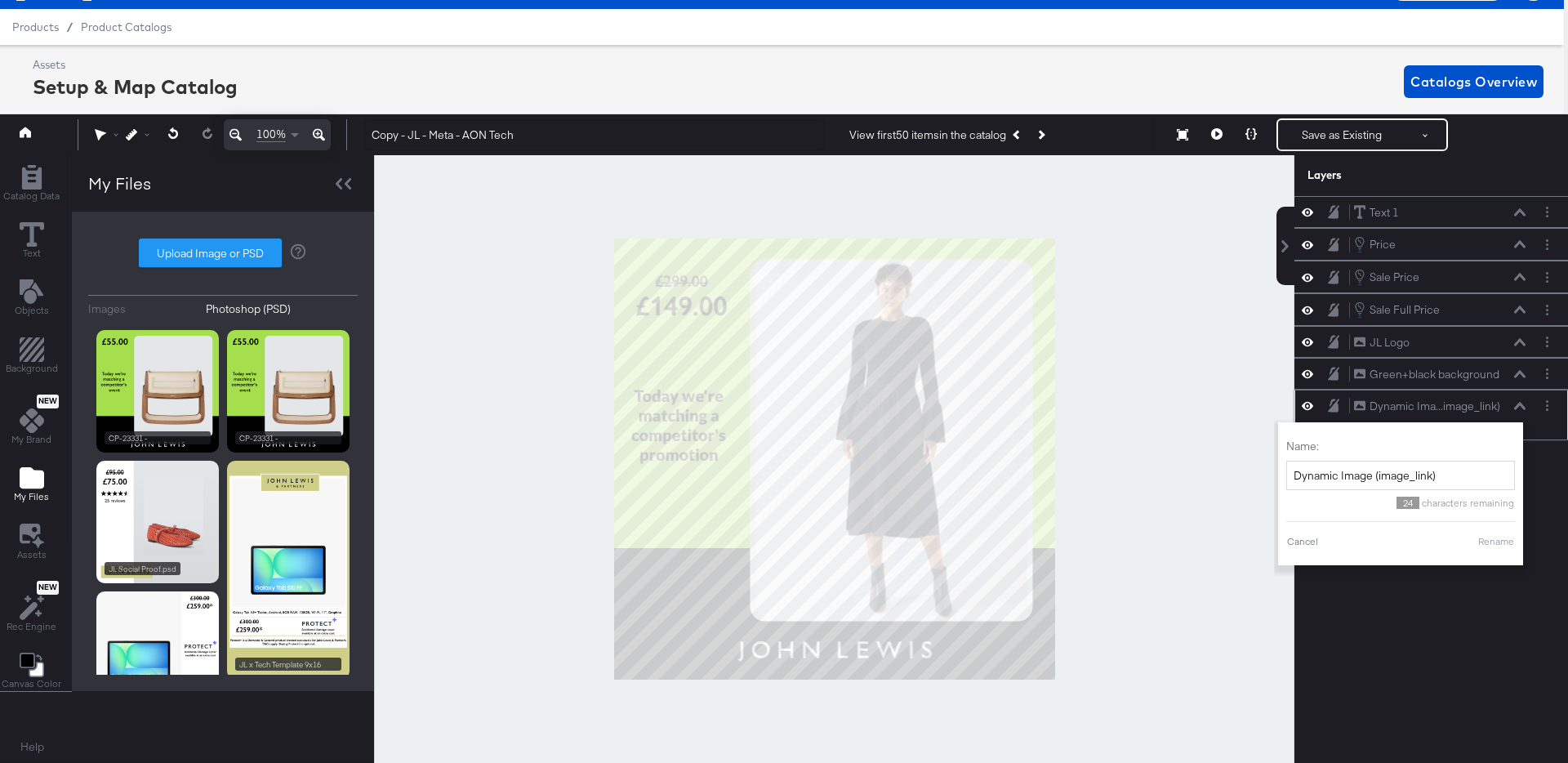
click at [1522, 409] on icon at bounding box center [1519, 405] width 12 height 8
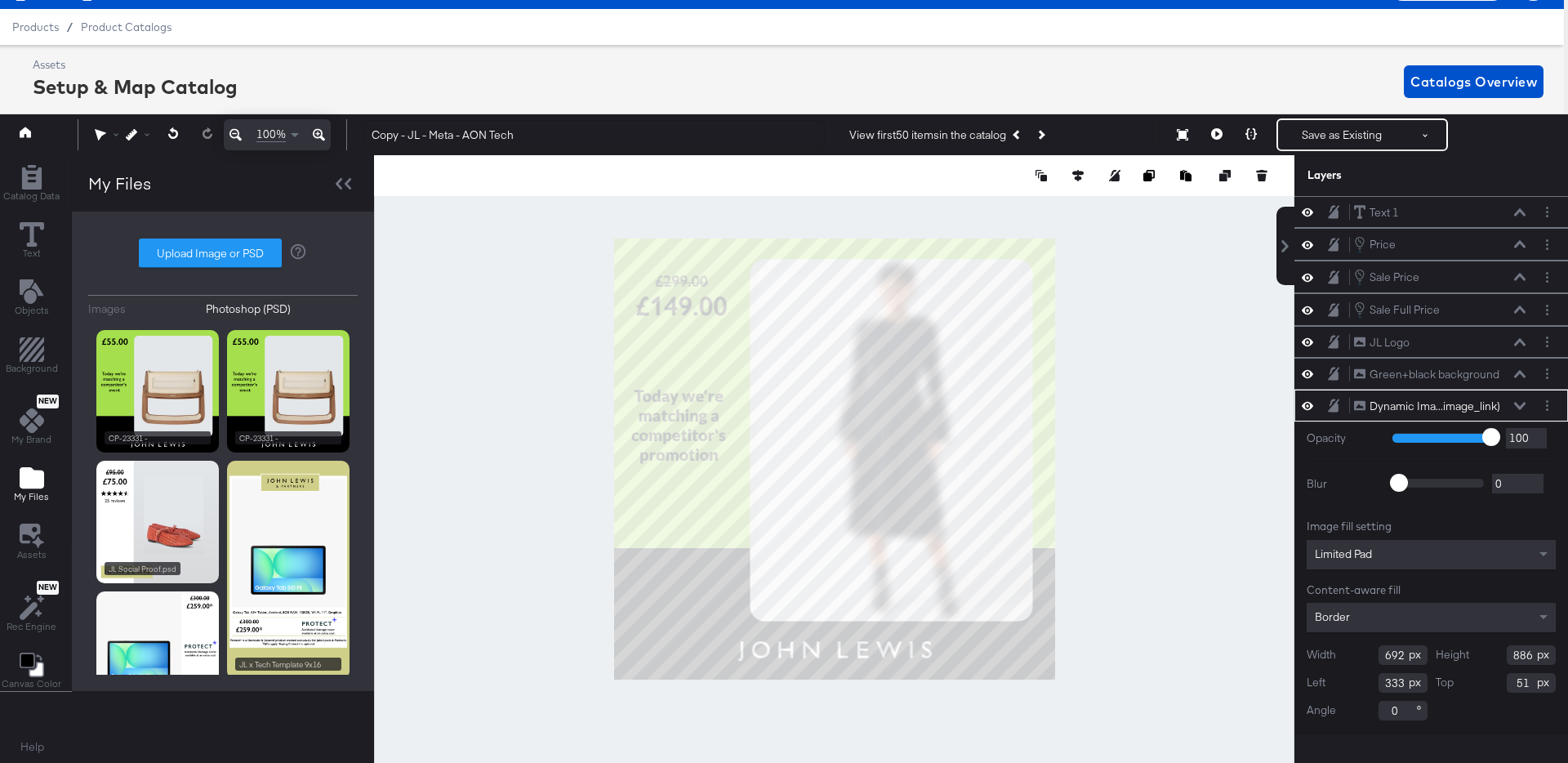
type input "709"
type input "908"
type input "697"
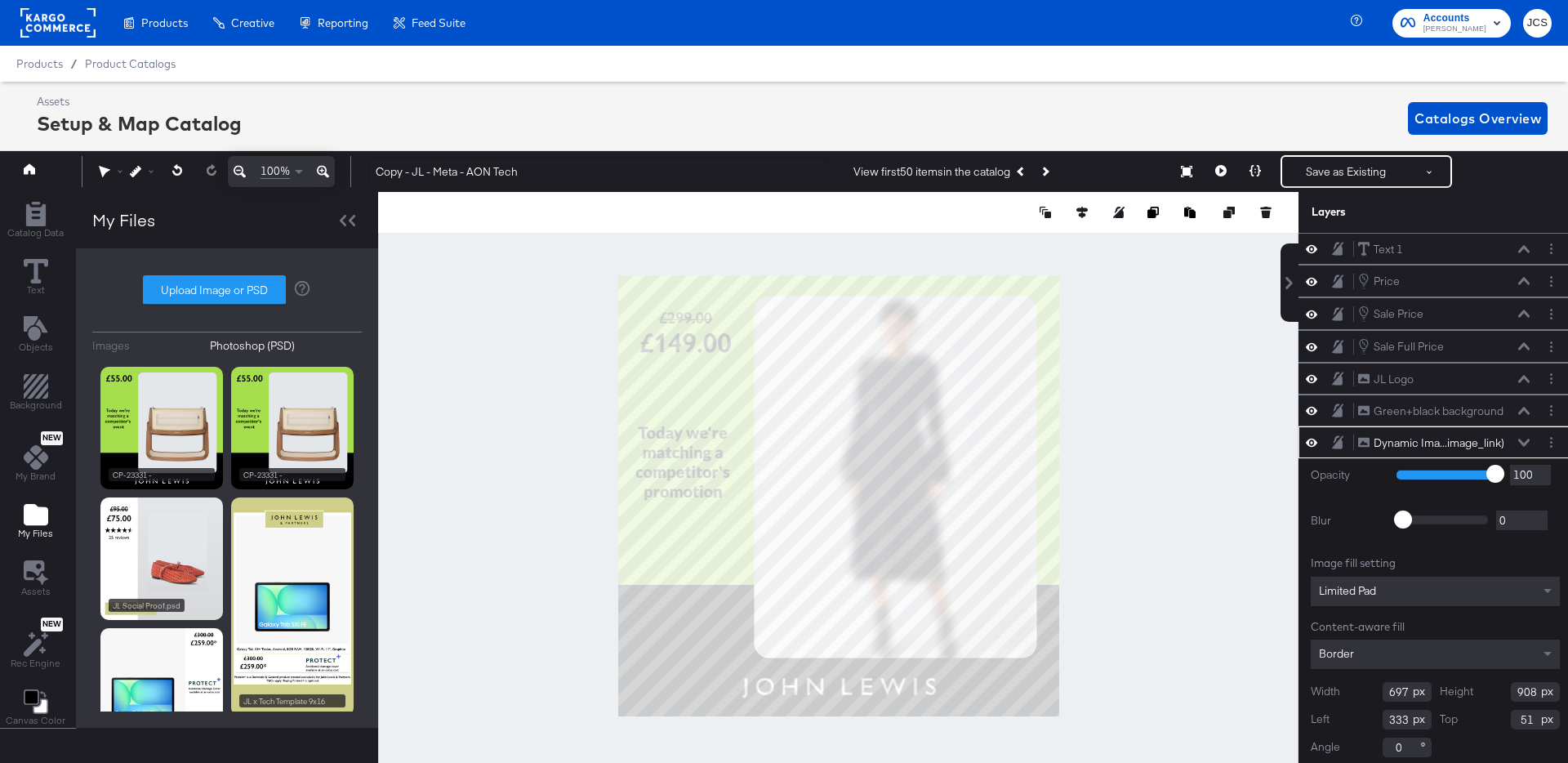
scroll to position [36, 4]
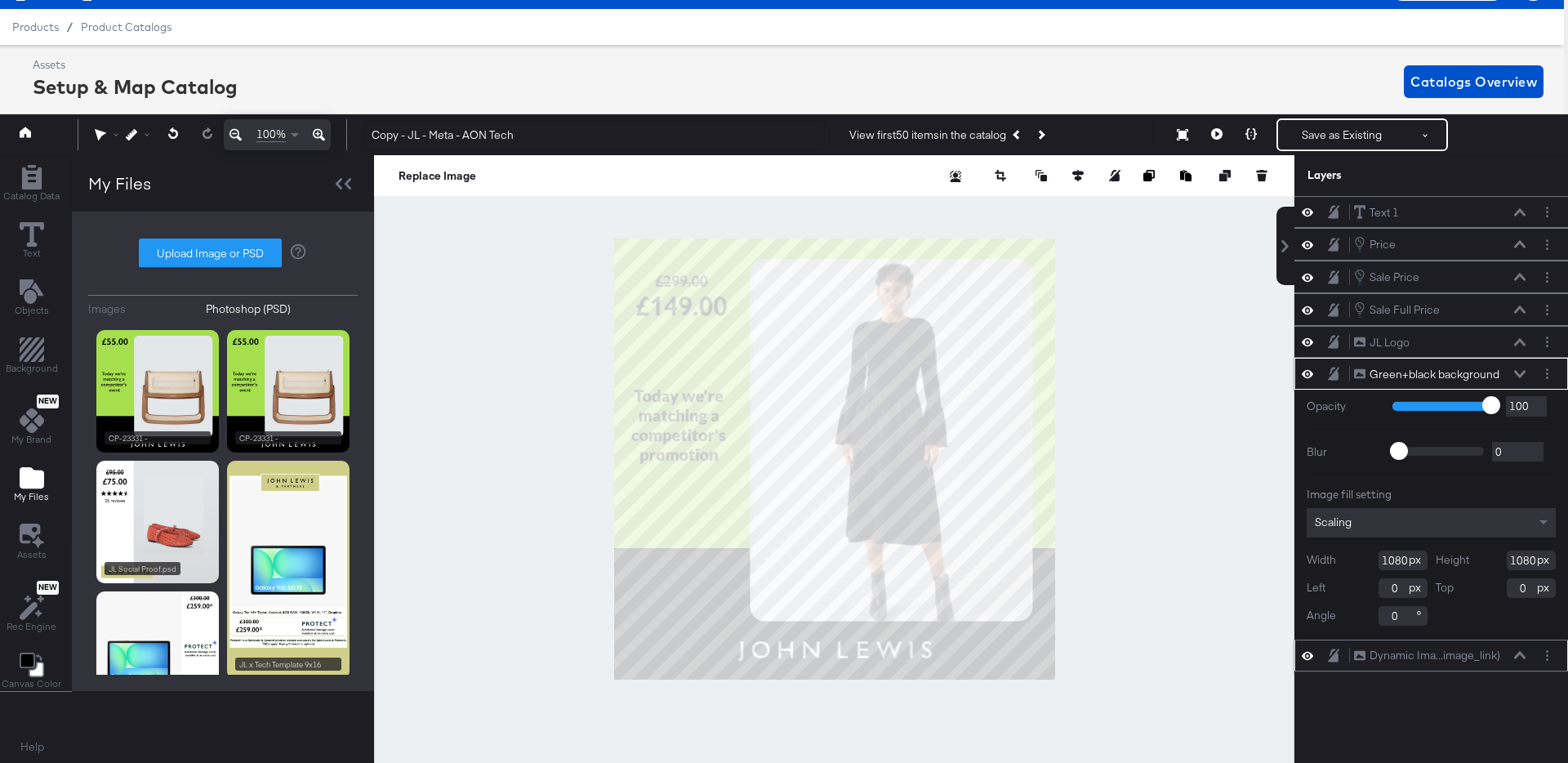
click at [1519, 652] on icon at bounding box center [1519, 655] width 12 height 7
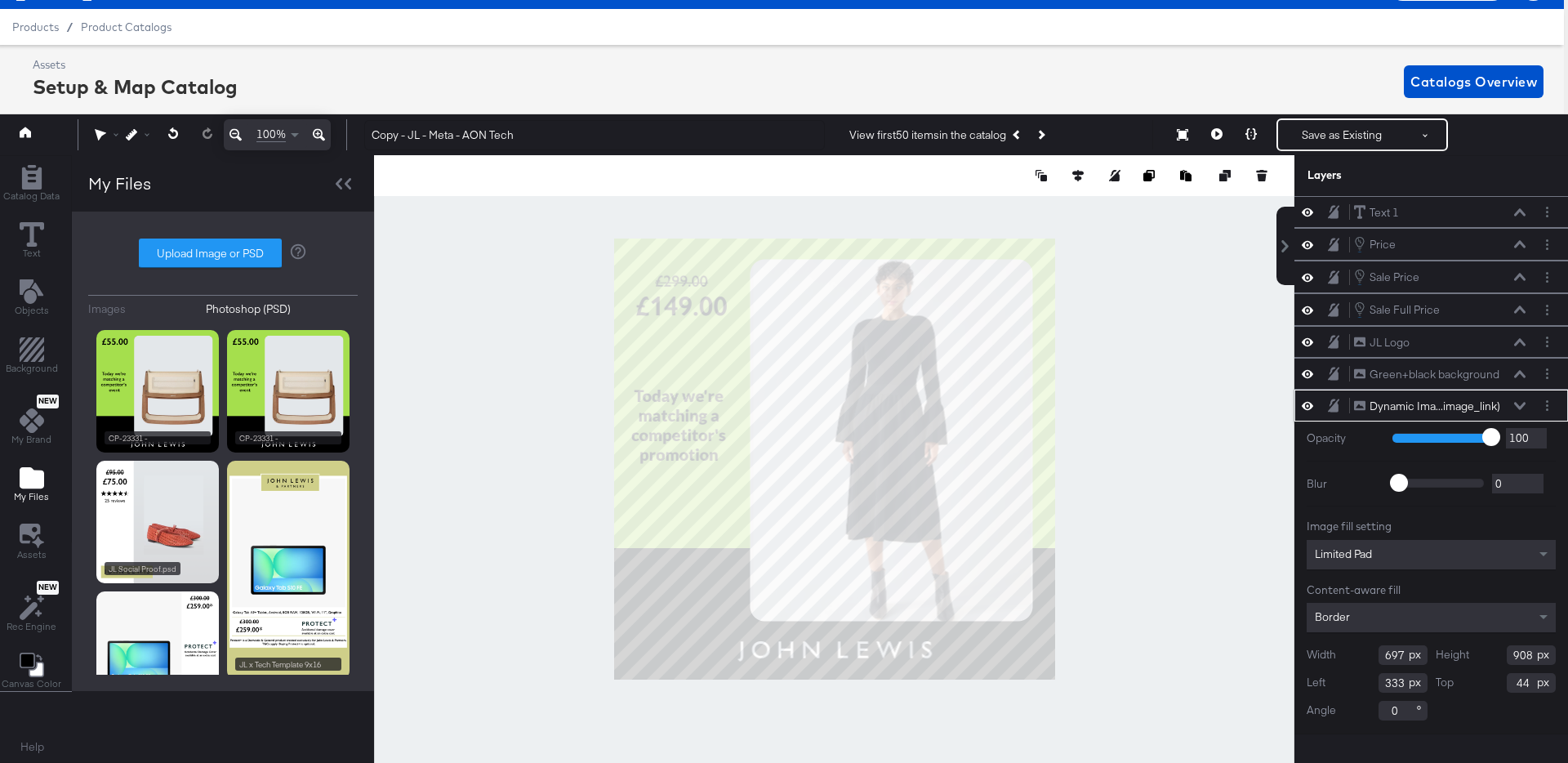
type input "43"
type input "329"
click at [1110, 470] on div at bounding box center [834, 459] width 920 height 608
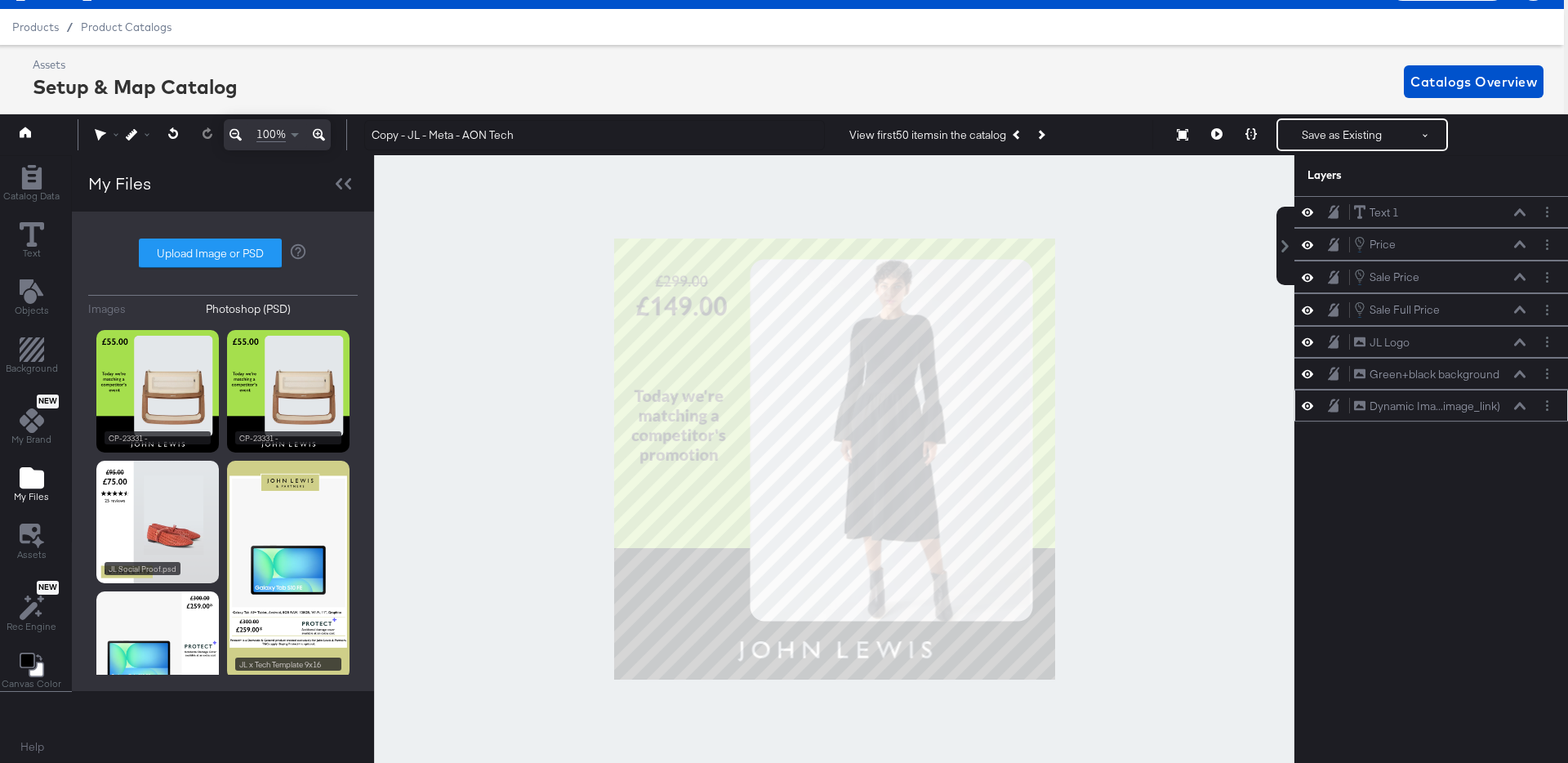
click at [1519, 407] on icon at bounding box center [1519, 405] width 12 height 8
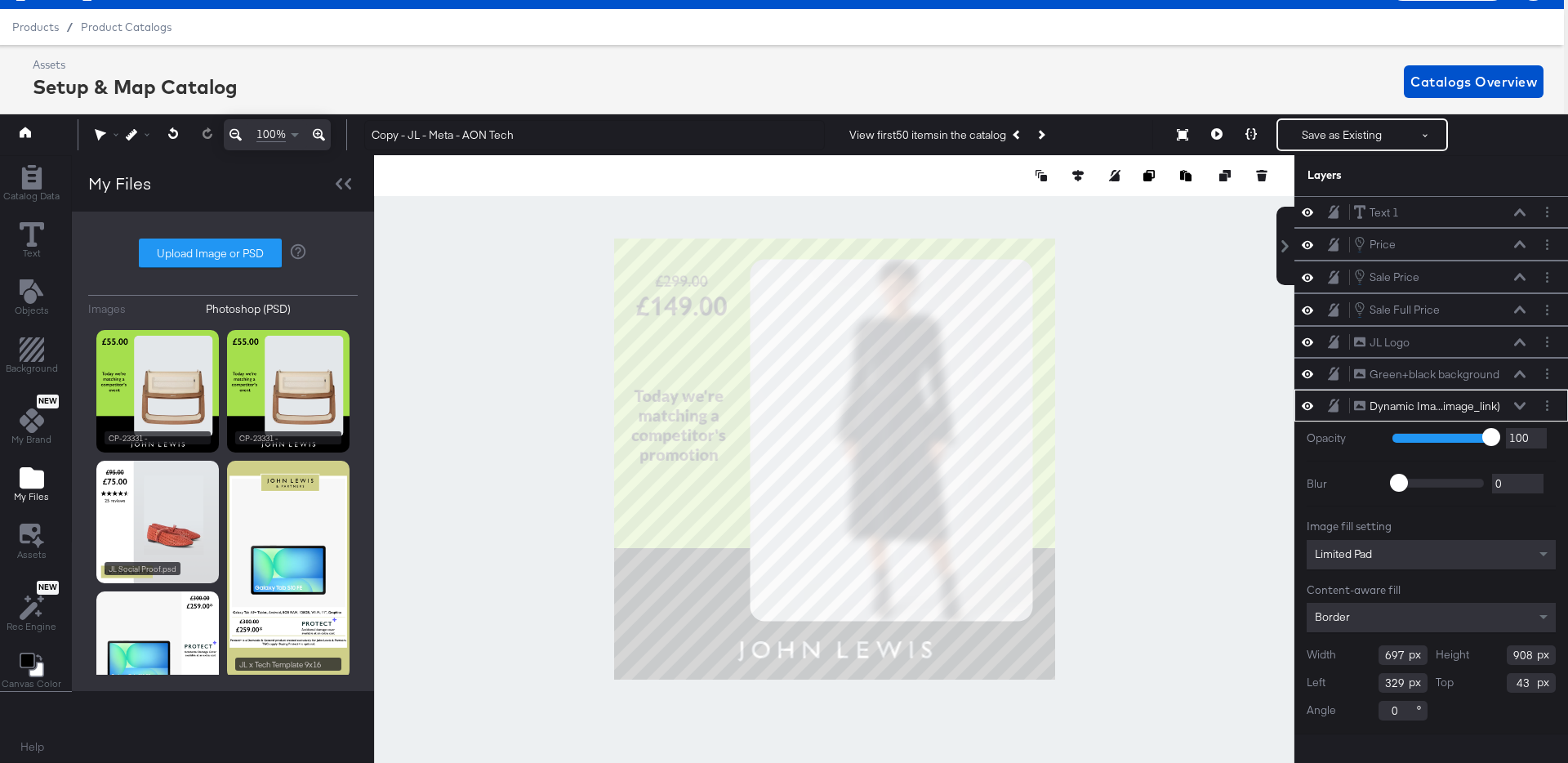
type input "729"
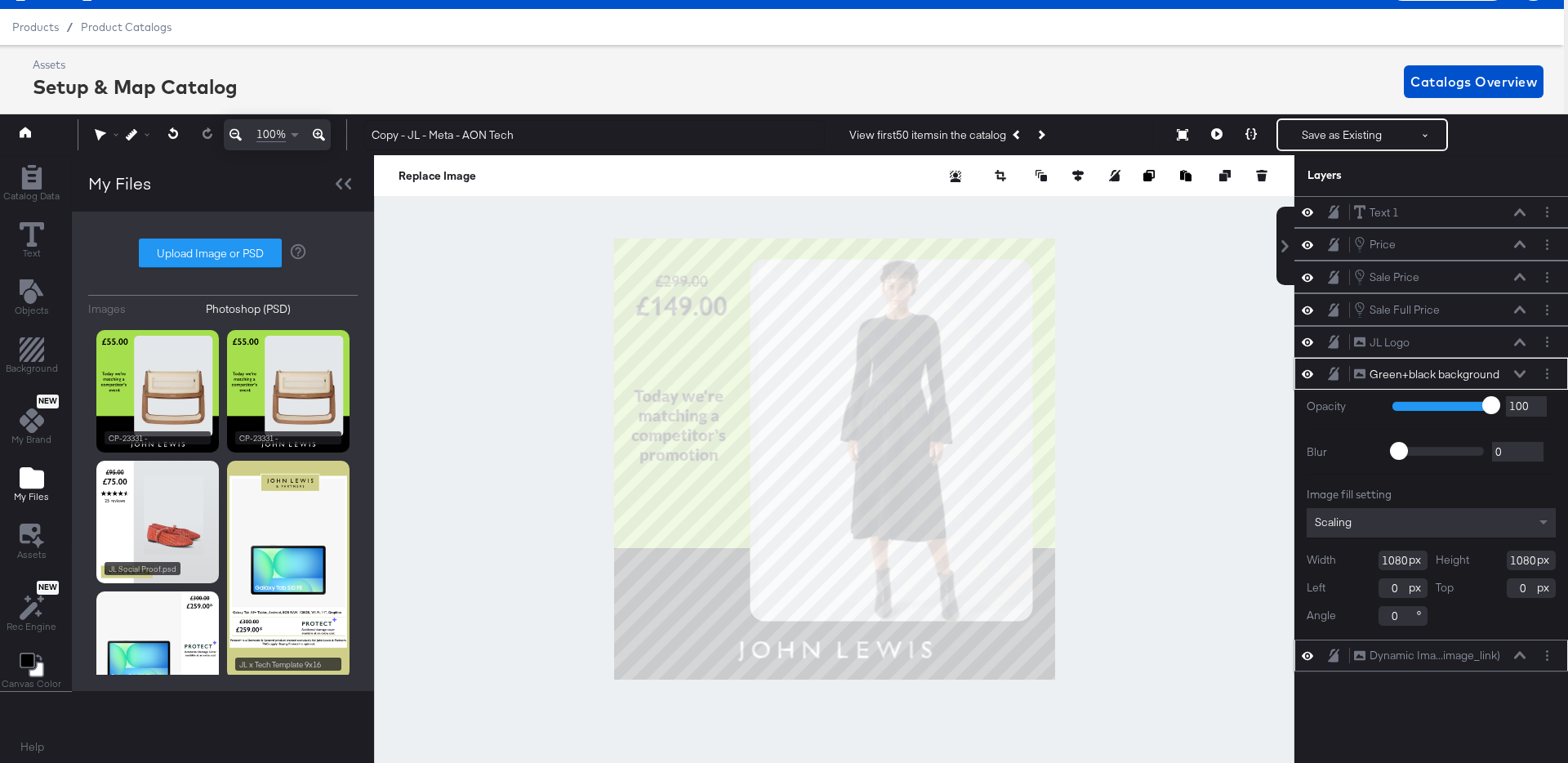
click at [1520, 651] on icon at bounding box center [1519, 655] width 12 height 8
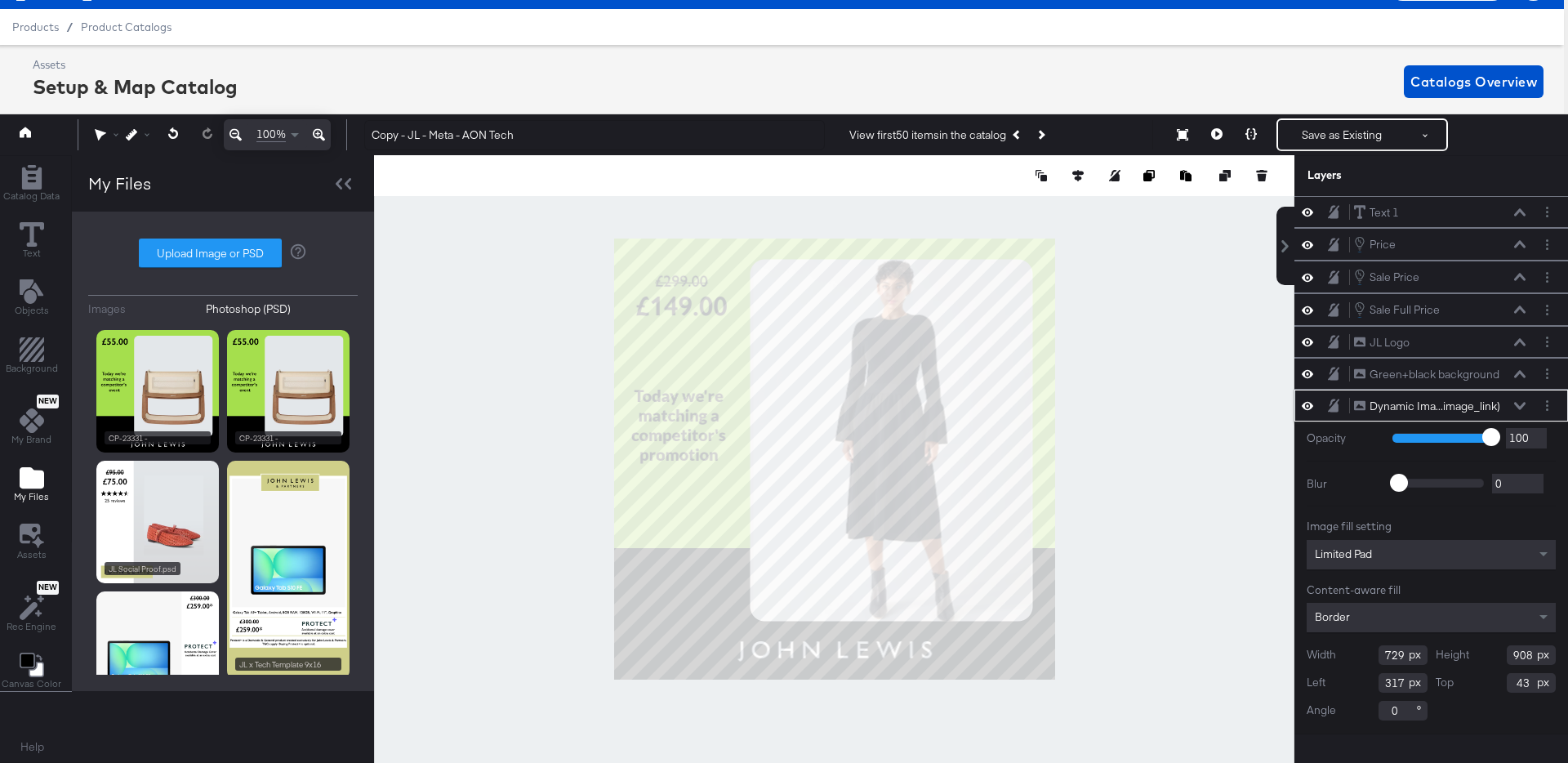
type input "316"
click at [1394, 651] on input "729" at bounding box center [1402, 655] width 49 height 19
click at [1522, 654] on input "908" at bounding box center [1530, 655] width 49 height 19
type input "918"
click at [1517, 683] on input "43" at bounding box center [1530, 682] width 49 height 19
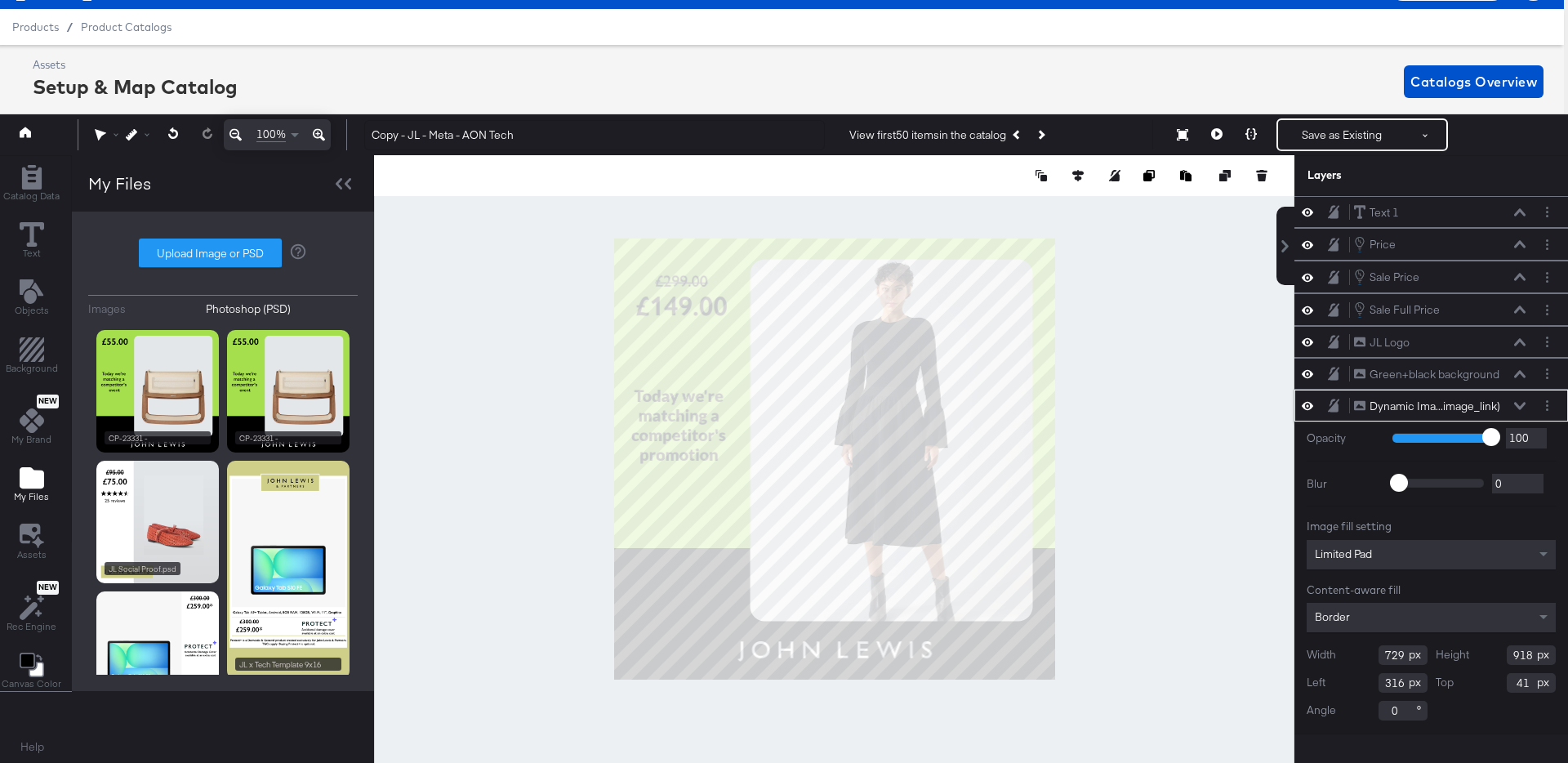
type input "40"
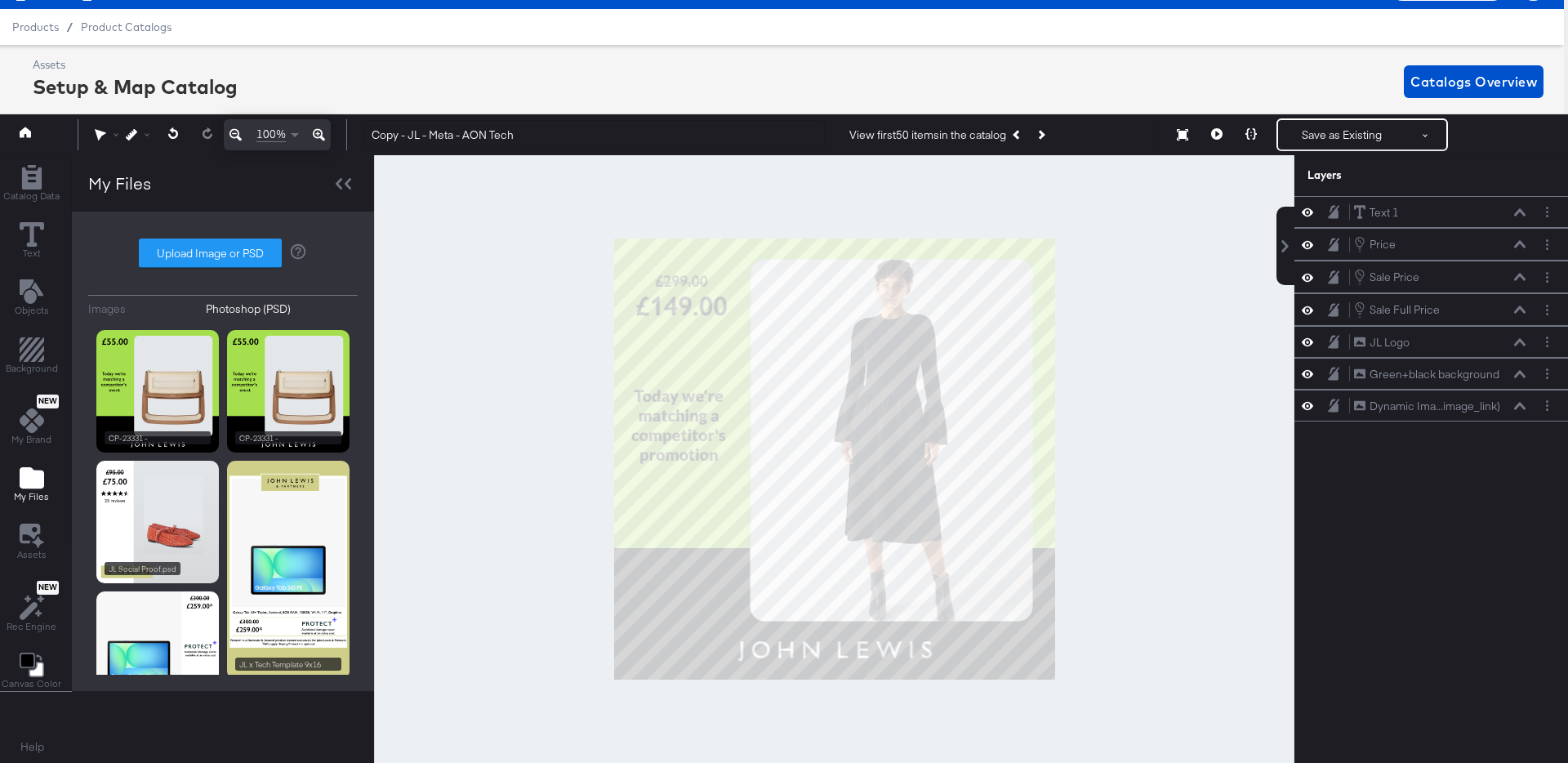
click at [1219, 448] on div at bounding box center [834, 459] width 920 height 608
click at [1223, 134] on button at bounding box center [1216, 135] width 35 height 33
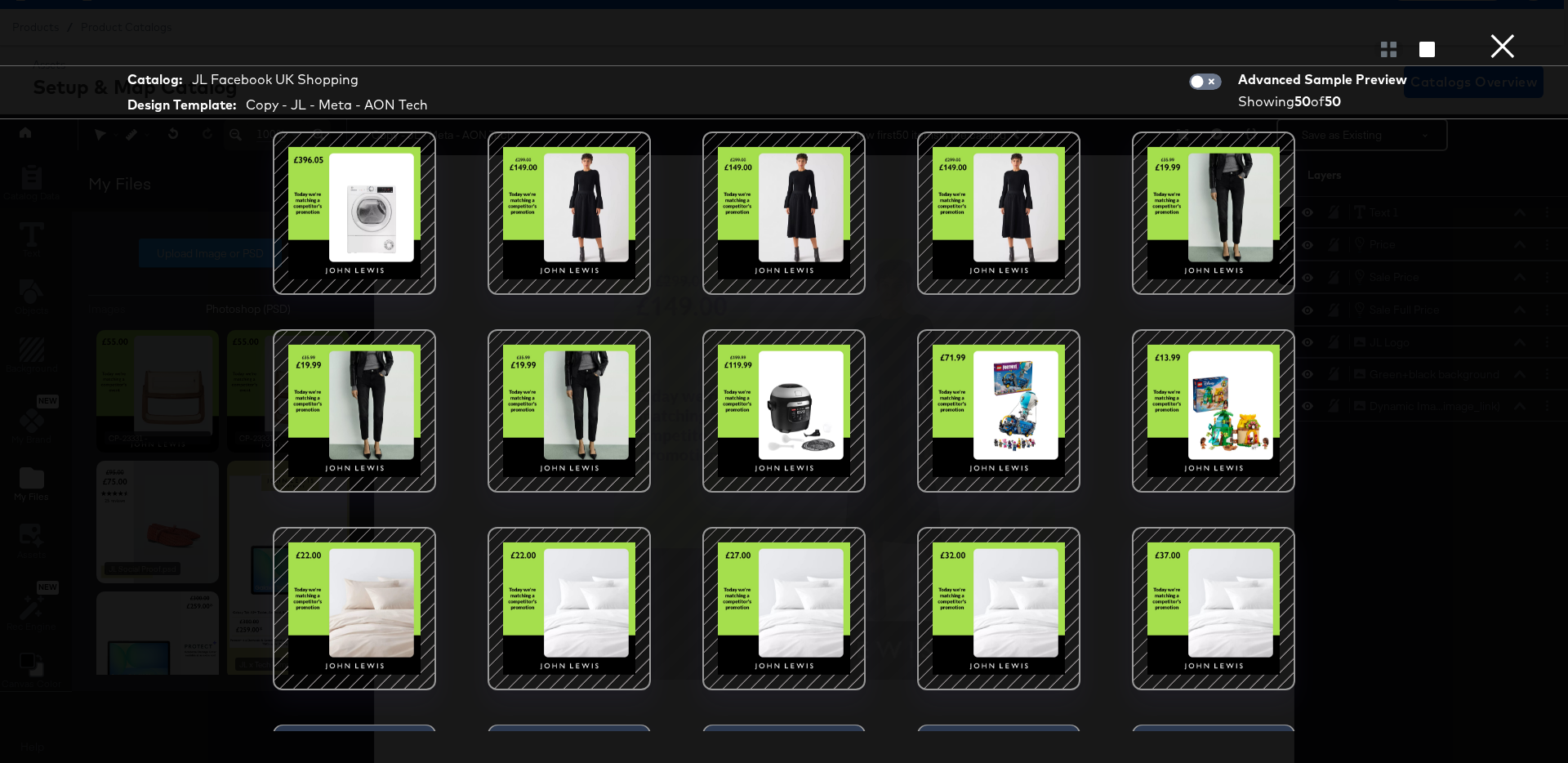
click at [810, 399] on div at bounding box center [783, 410] width 139 height 139
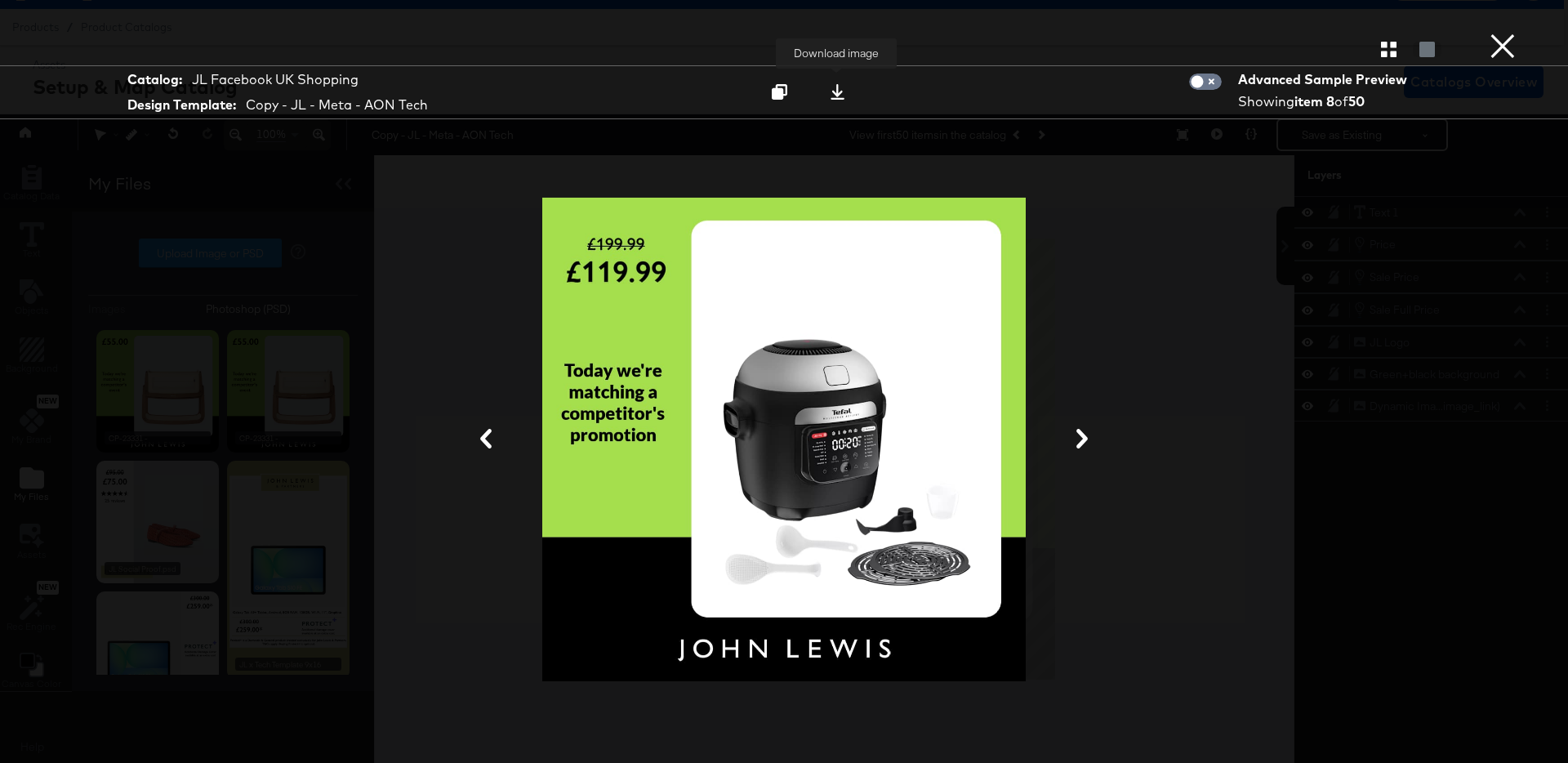
click at [838, 94] on icon at bounding box center [837, 92] width 14 height 16
click at [1500, 33] on button "×" at bounding box center [1502, 16] width 33 height 33
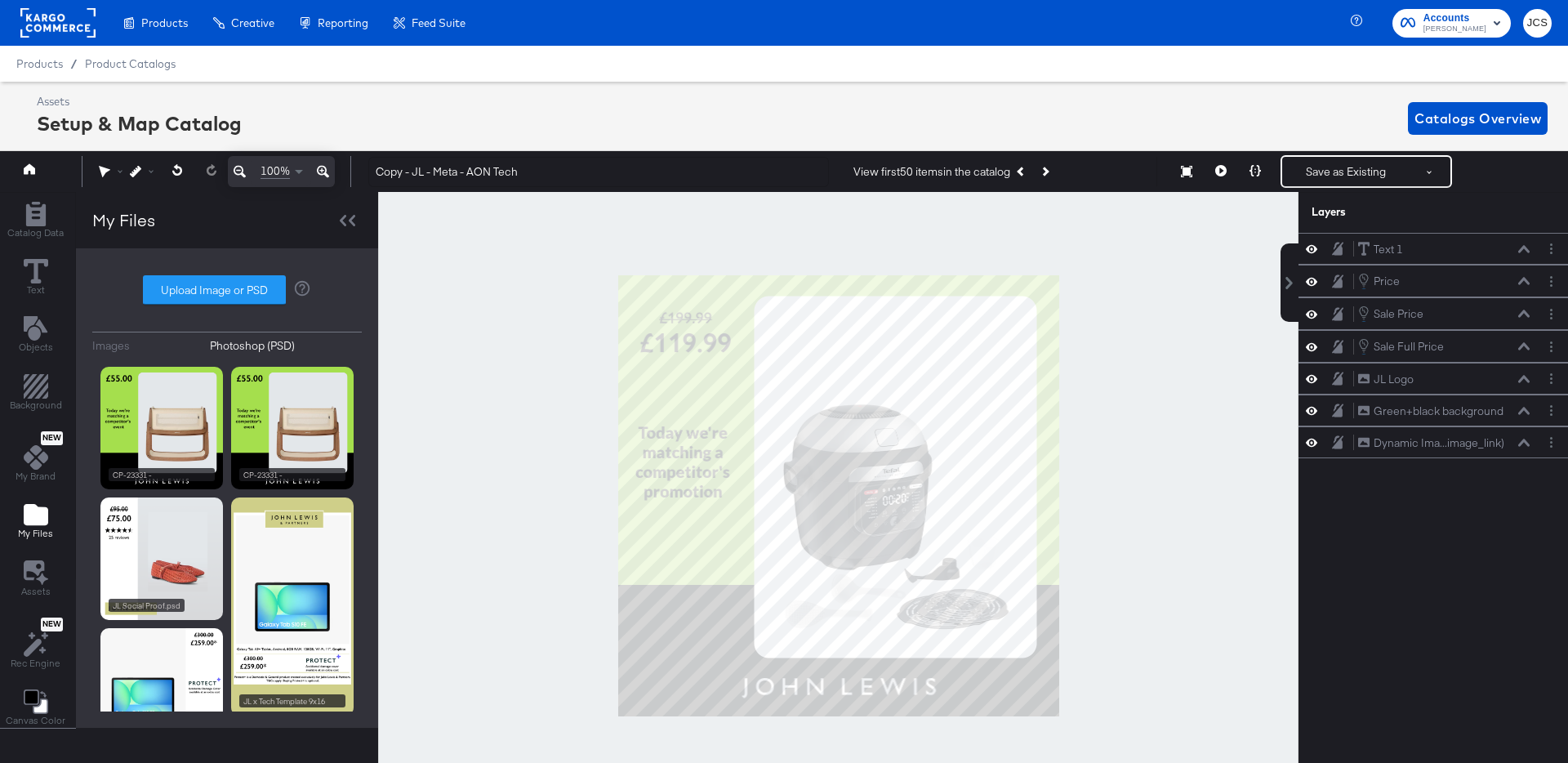
scroll to position [36, 4]
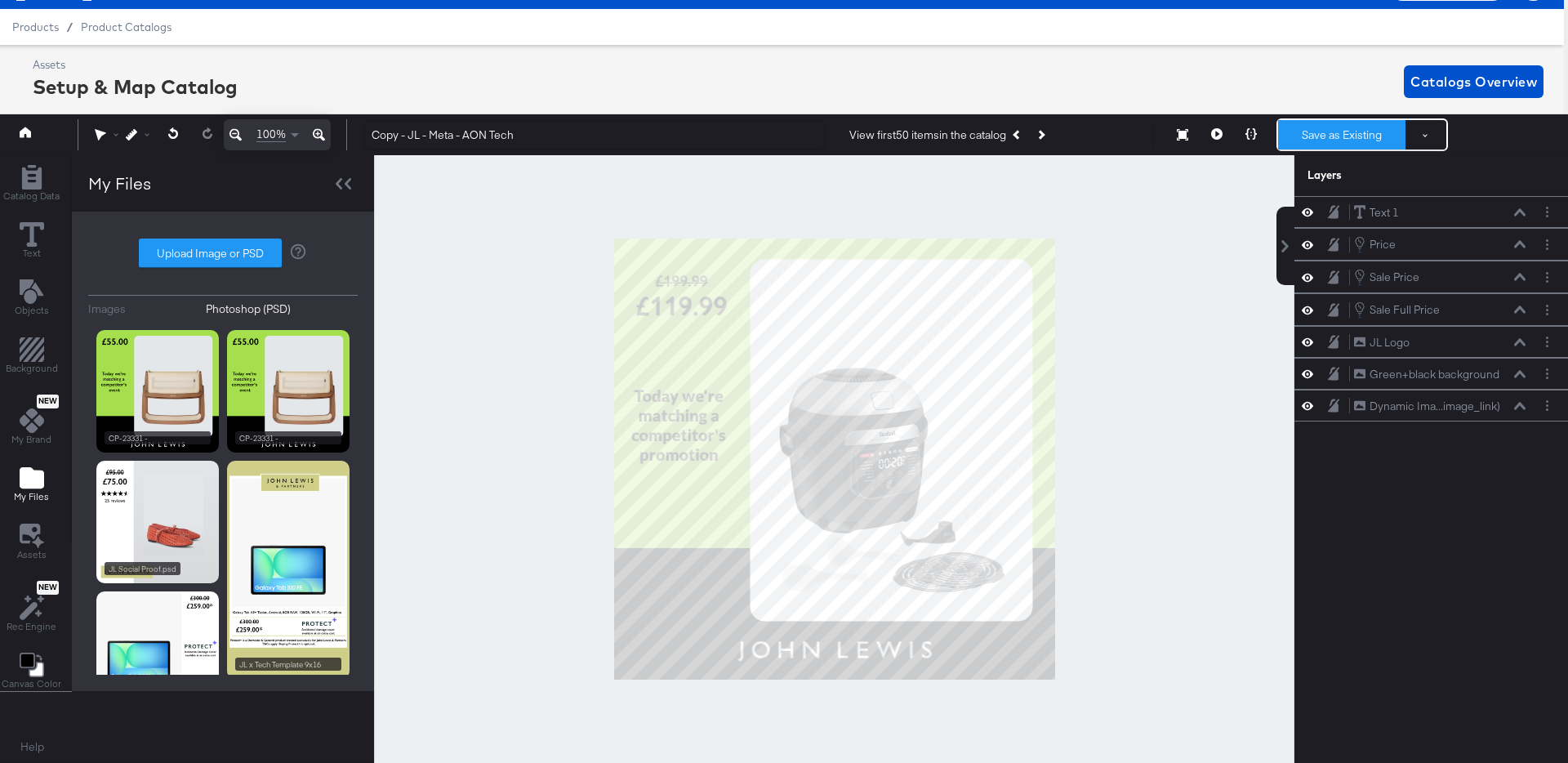
click at [1351, 133] on button "Save as Existing" at bounding box center [1341, 134] width 128 height 29
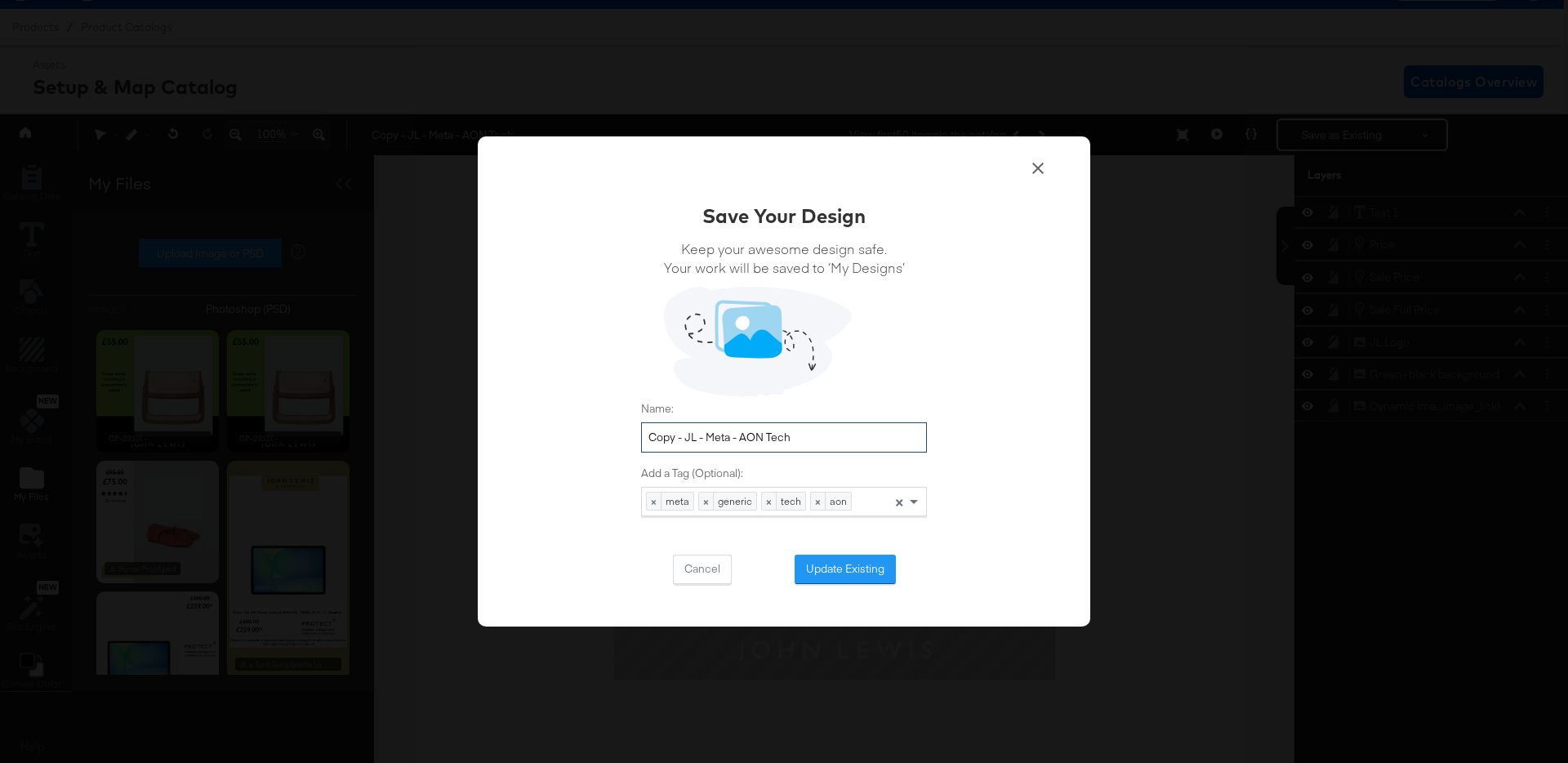
click at [686, 439] on input "Copy - JL - Meta - AON Tech" at bounding box center [783, 437] width 286 height 30
drag, startPoint x: 705, startPoint y: 438, endPoint x: 796, endPoint y: 438, distance: 91.0
click at [796, 438] on input "JL - Meta - AON Tech" at bounding box center [783, 437] width 286 height 30
type input "JL - Meta - Price Match"
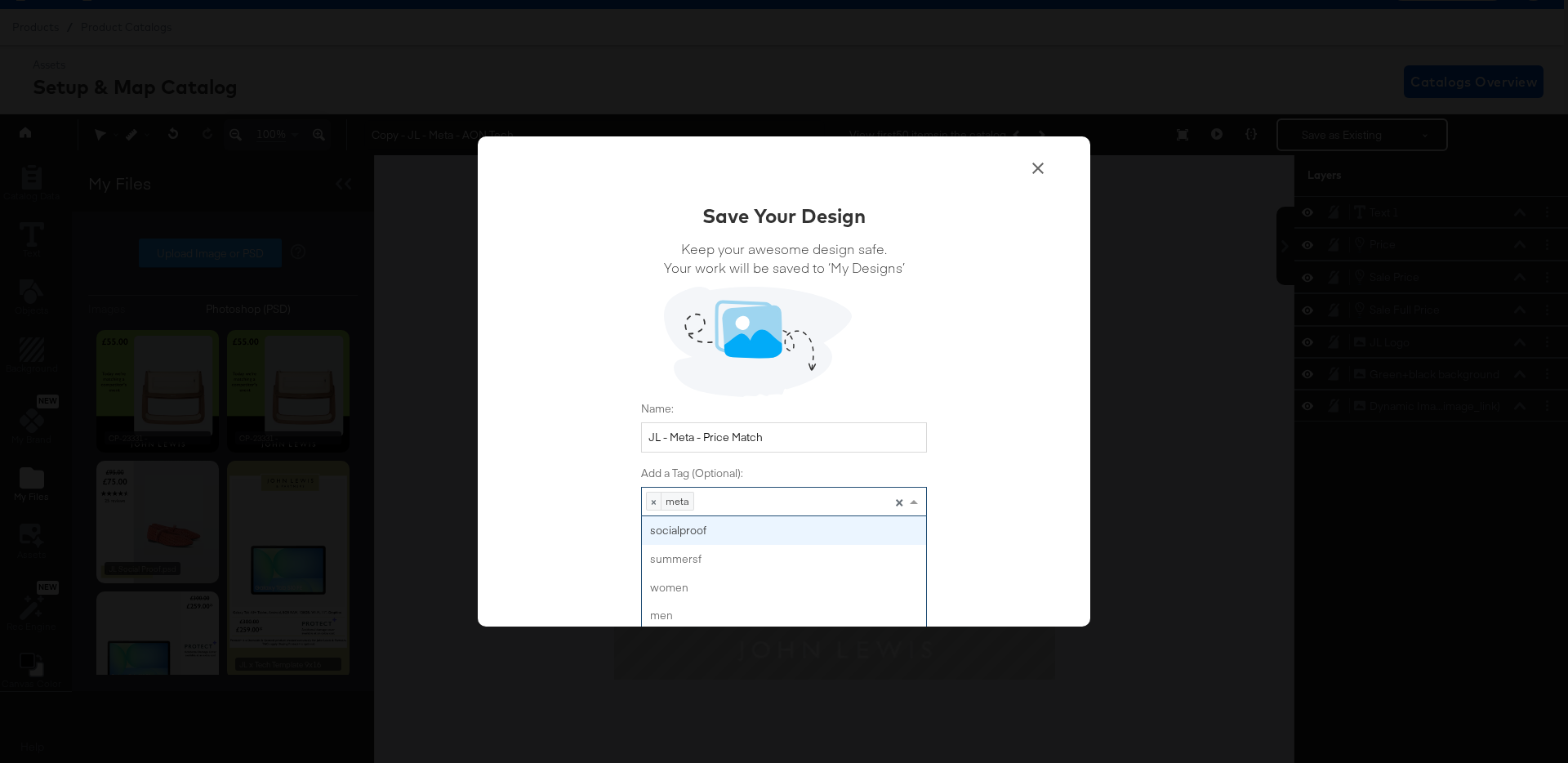
click at [712, 504] on div "× meta Press backspace to remove meta ×" at bounding box center [783, 501] width 286 height 29
type input "pricematch"
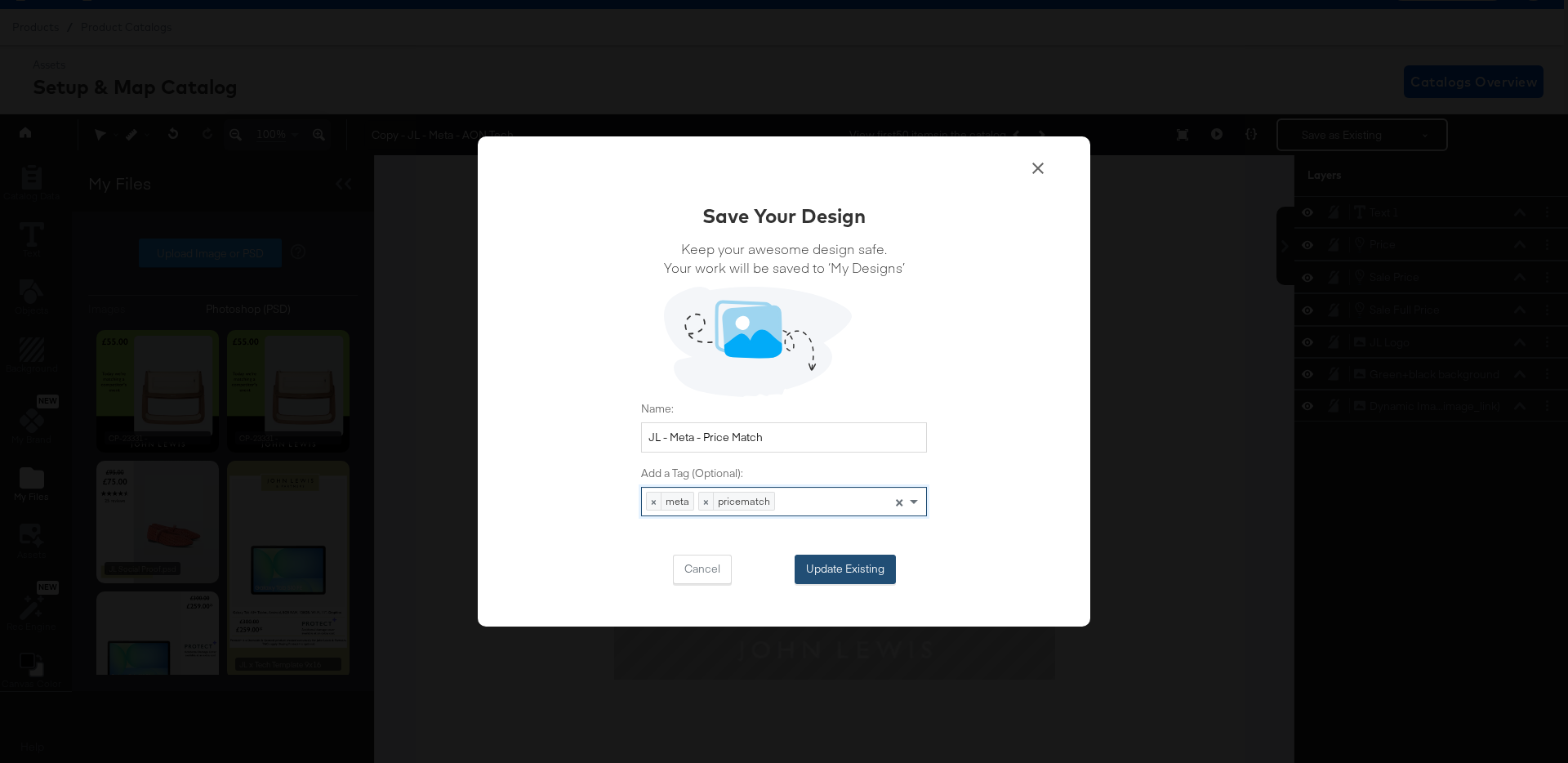
click at [833, 580] on button "Update Existing" at bounding box center [845, 569] width 101 height 29
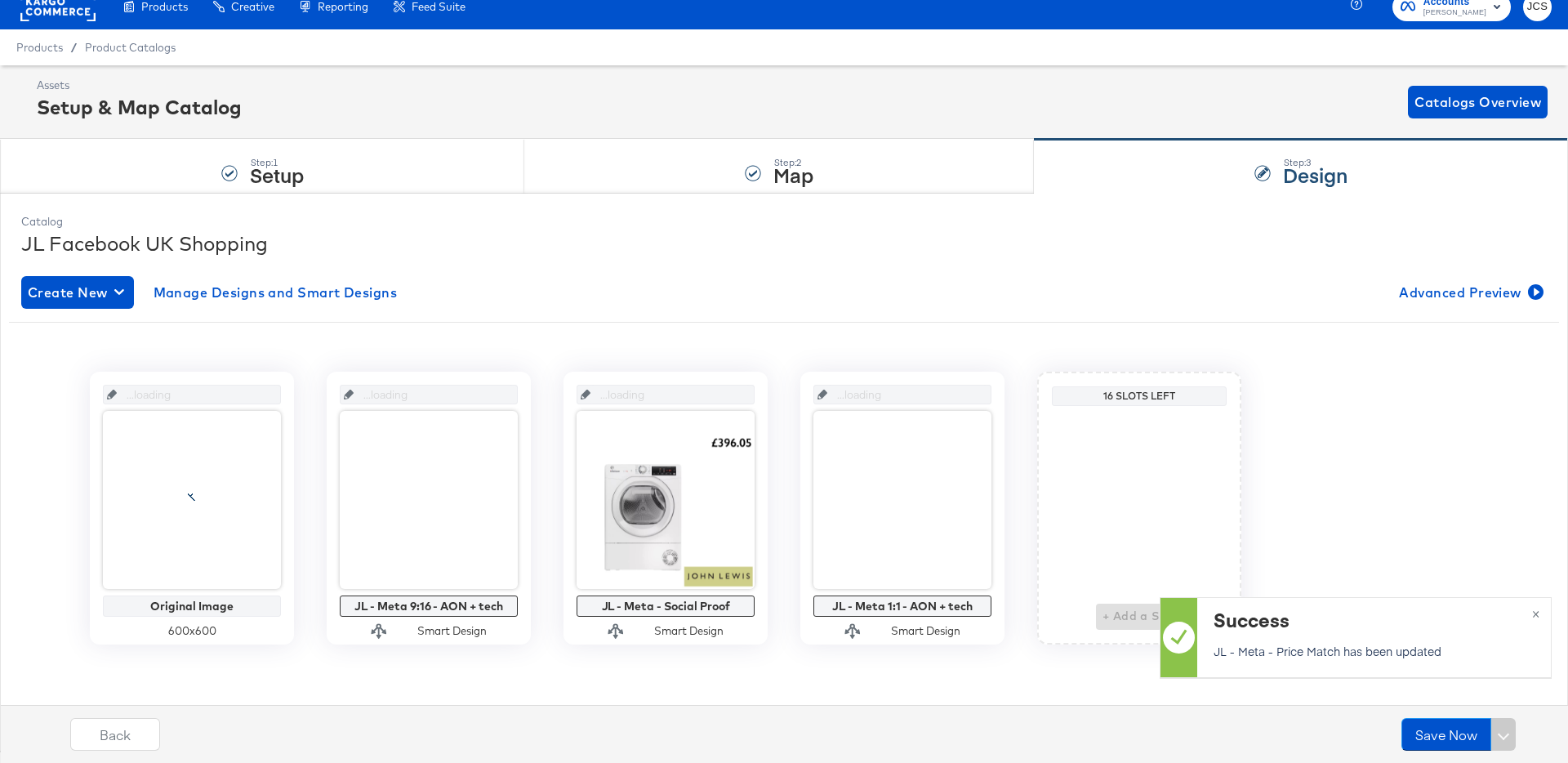
scroll to position [16, 0]
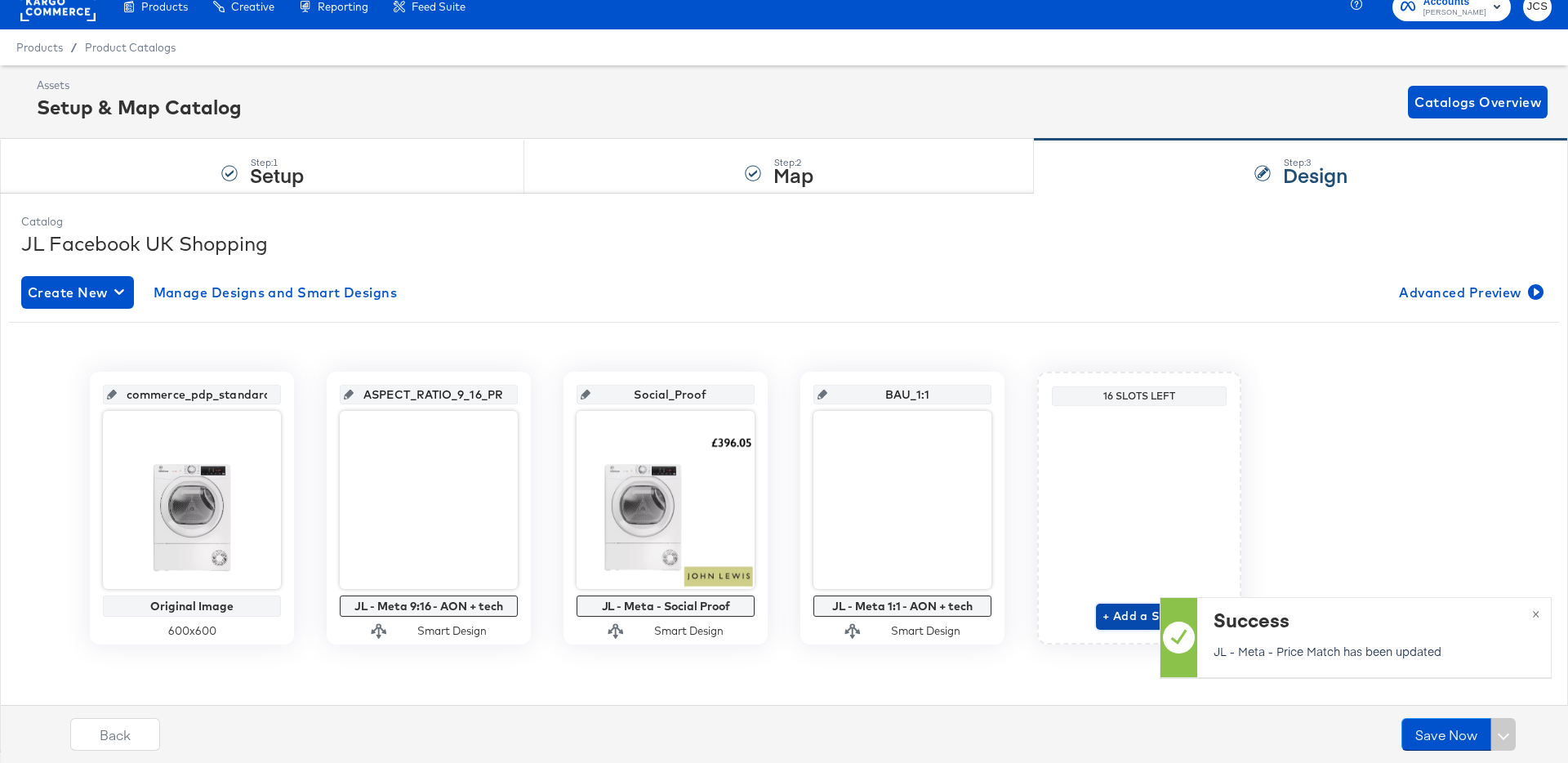
click at [1114, 604] on button "+ Add a Slot" at bounding box center [1139, 616] width 87 height 26
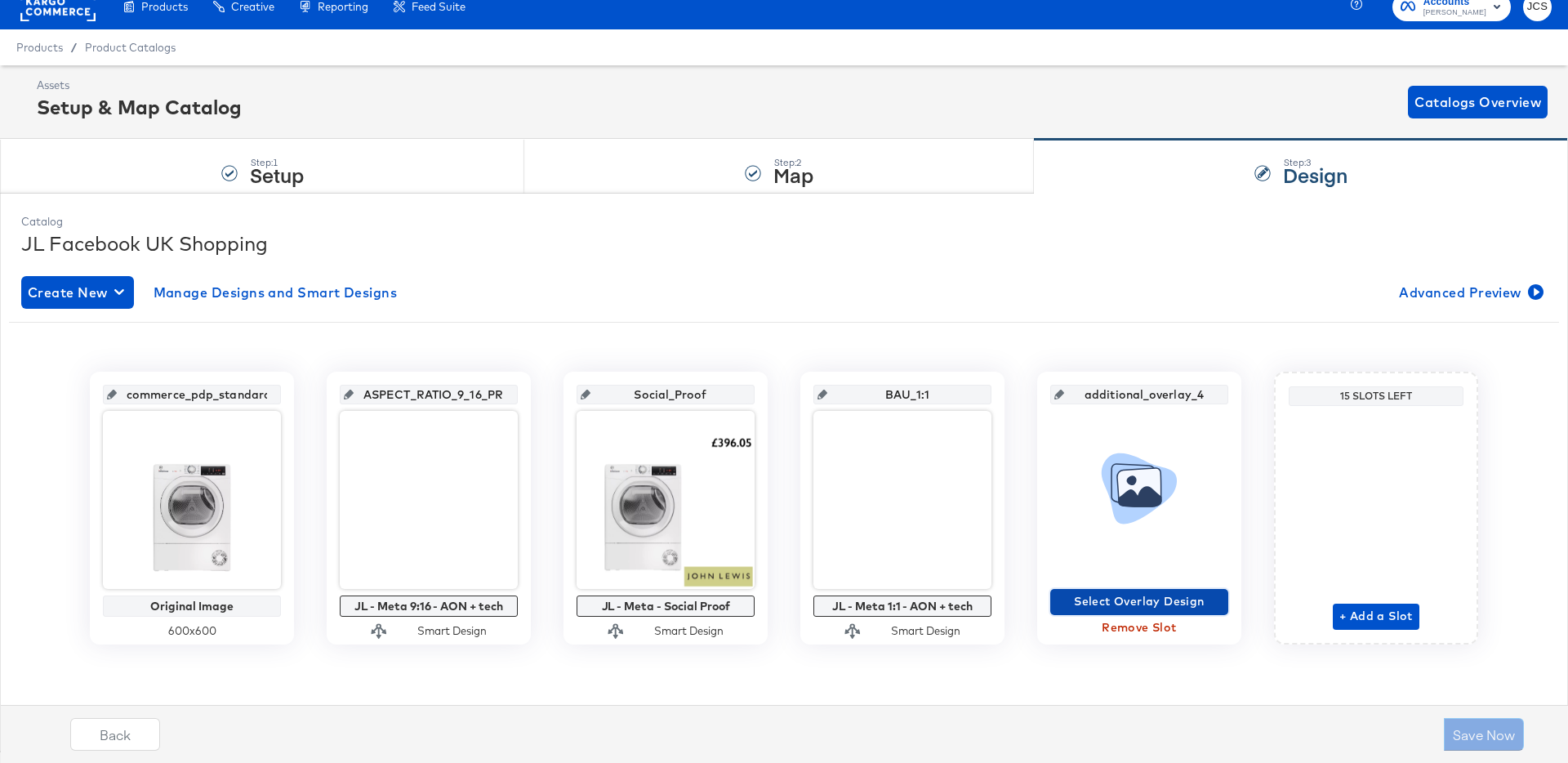
click at [1152, 605] on span "Select Overlay Design" at bounding box center [1139, 601] width 165 height 20
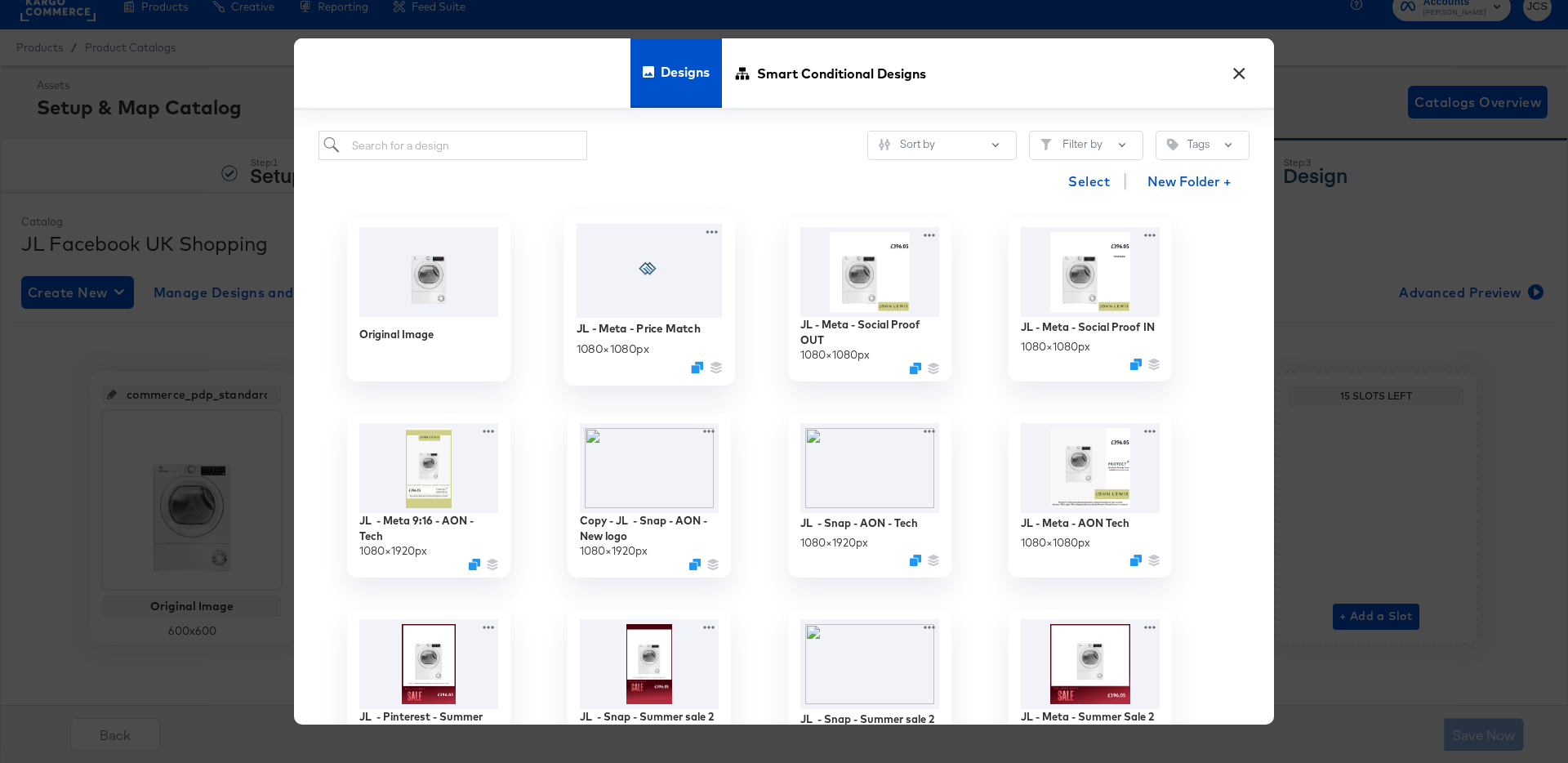
click at [667, 264] on div at bounding box center [649, 271] width 146 height 94
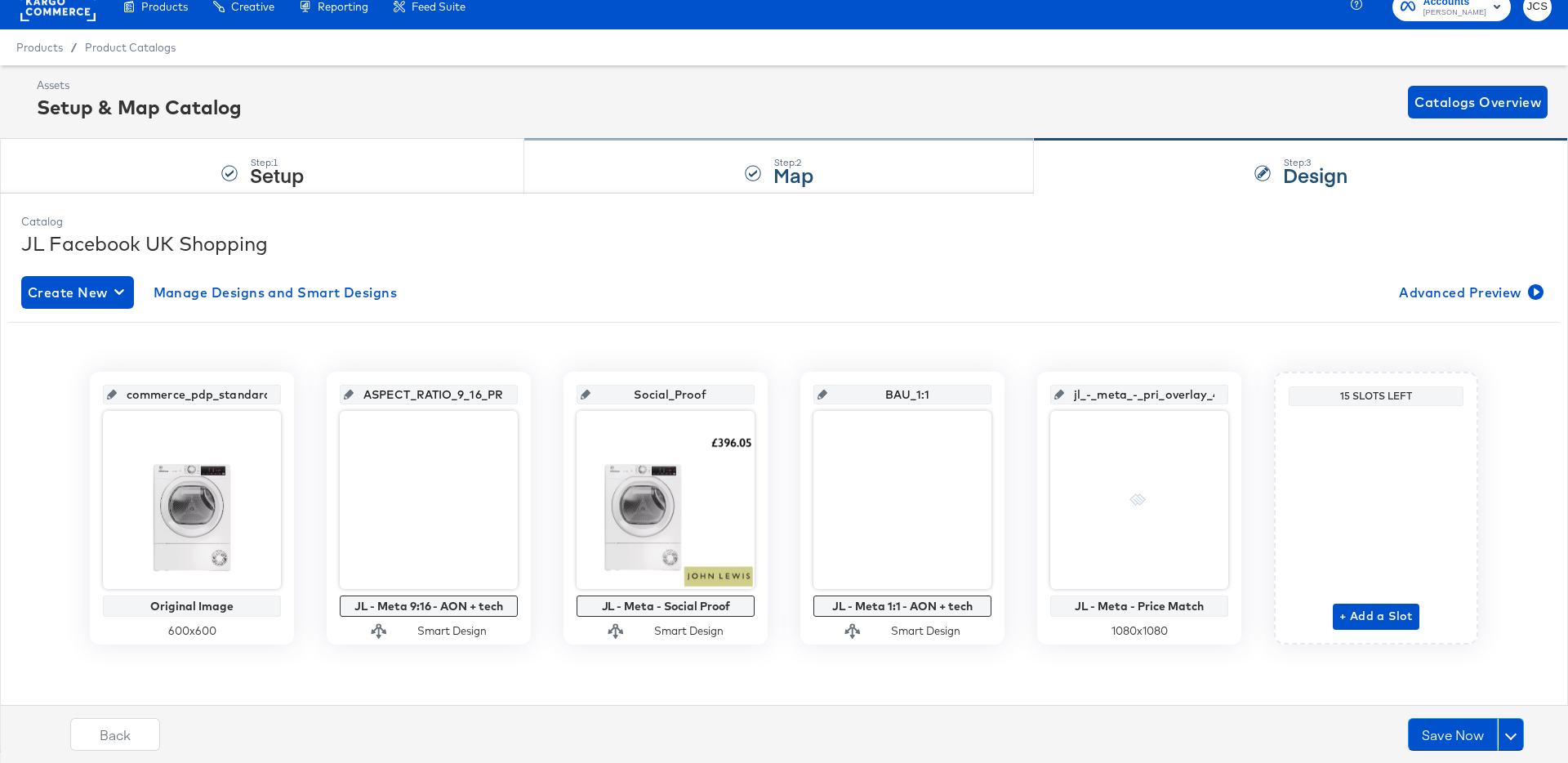
click at [726, 175] on div "Step: 2 Map" at bounding box center [779, 167] width 509 height 54
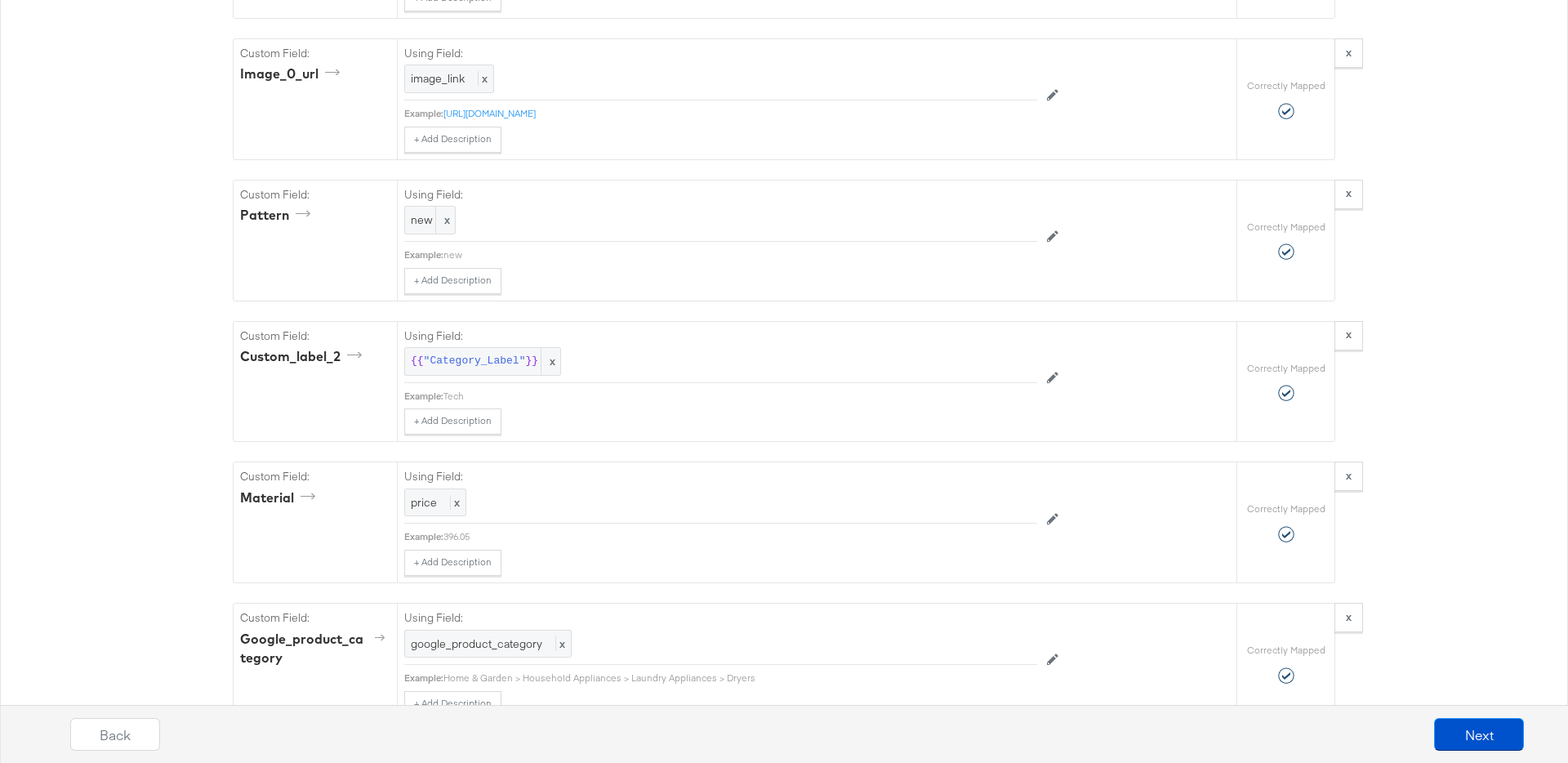
scroll to position [5111, 0]
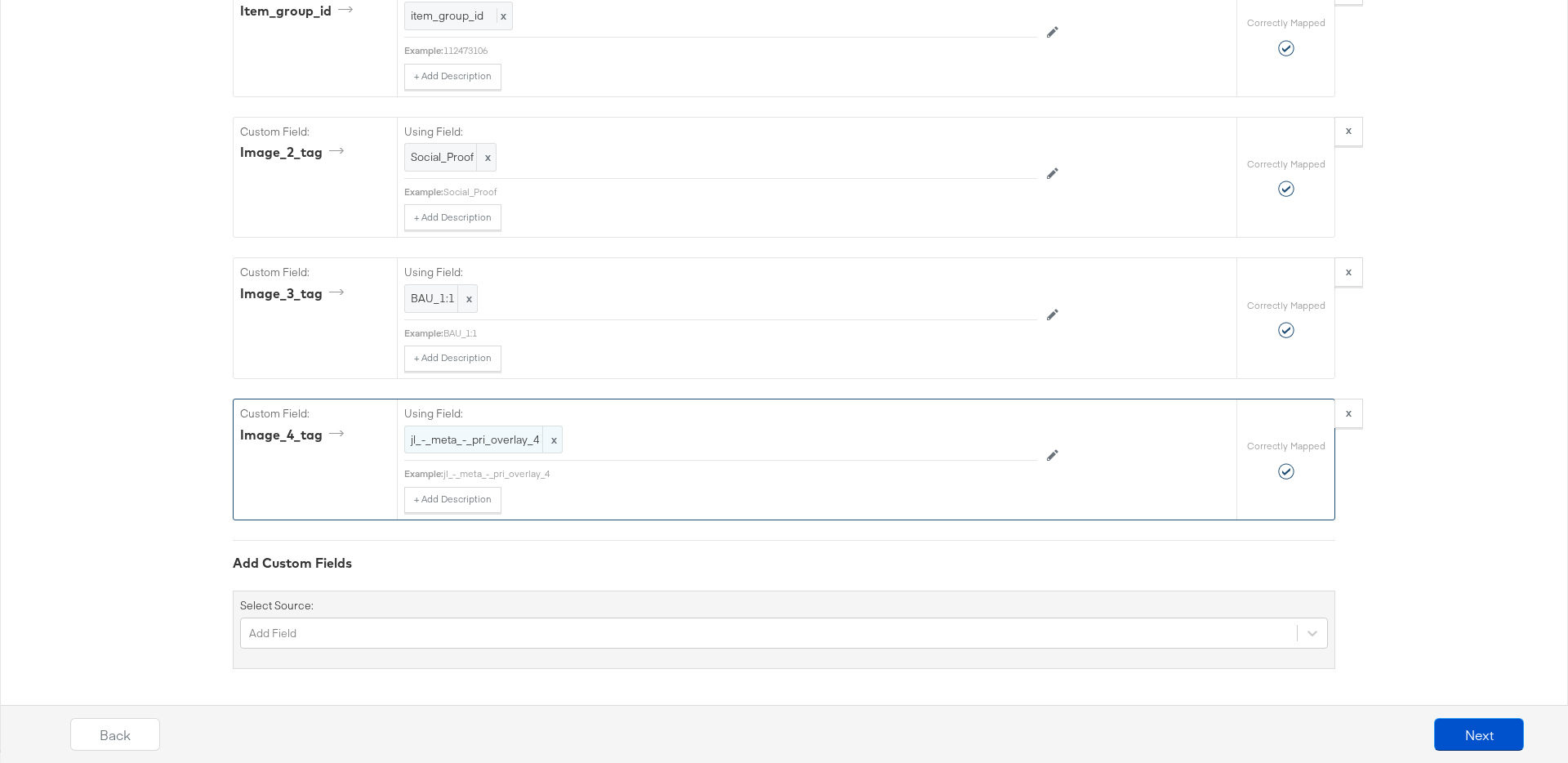
click at [485, 439] on span "jl_-_meta_-_pri_overlay_4" at bounding box center [484, 440] width 145 height 16
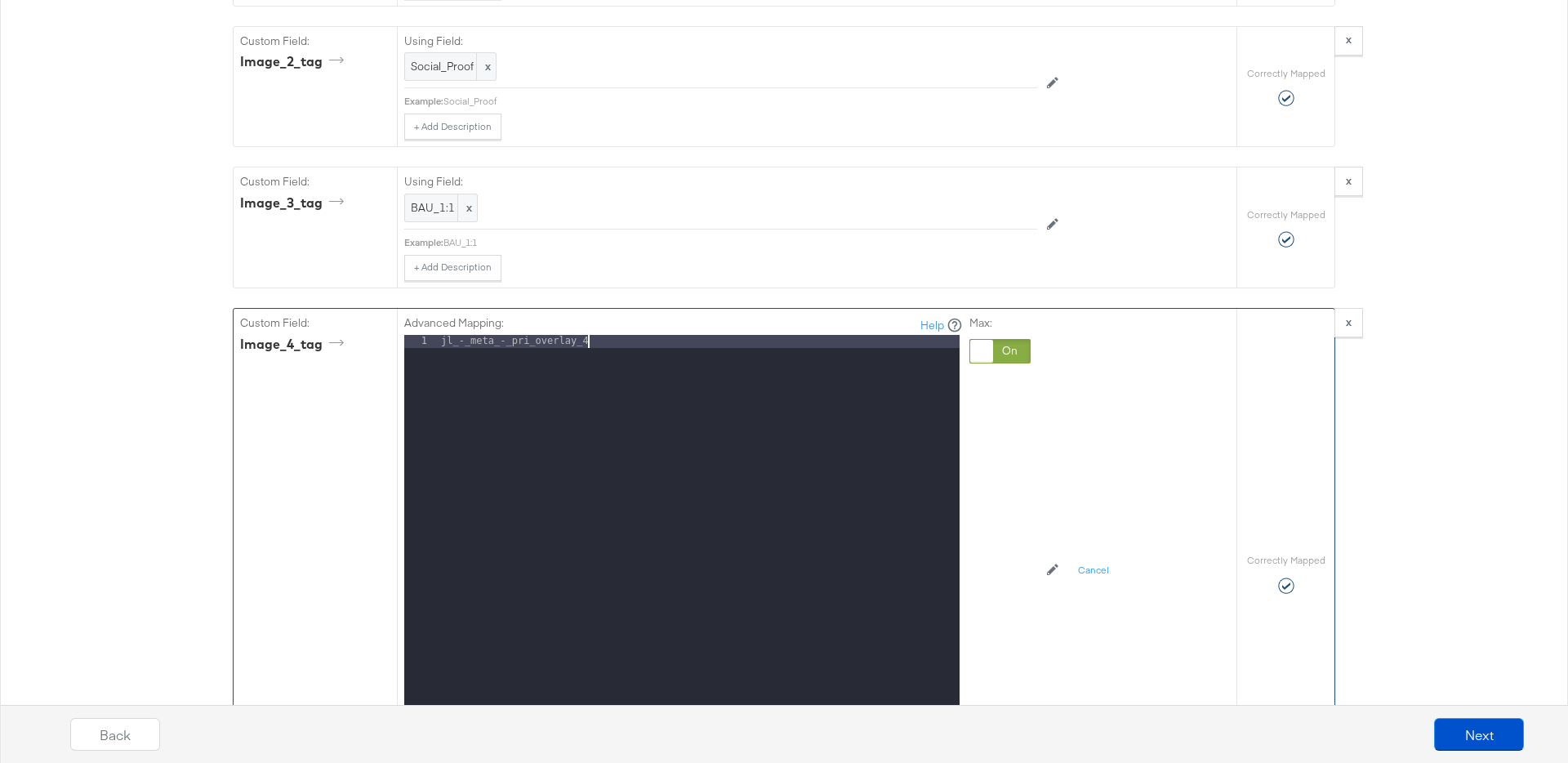
click at [638, 430] on div "jl_-_meta_-_pri_overlay_4" at bounding box center [698, 552] width 522 height 434
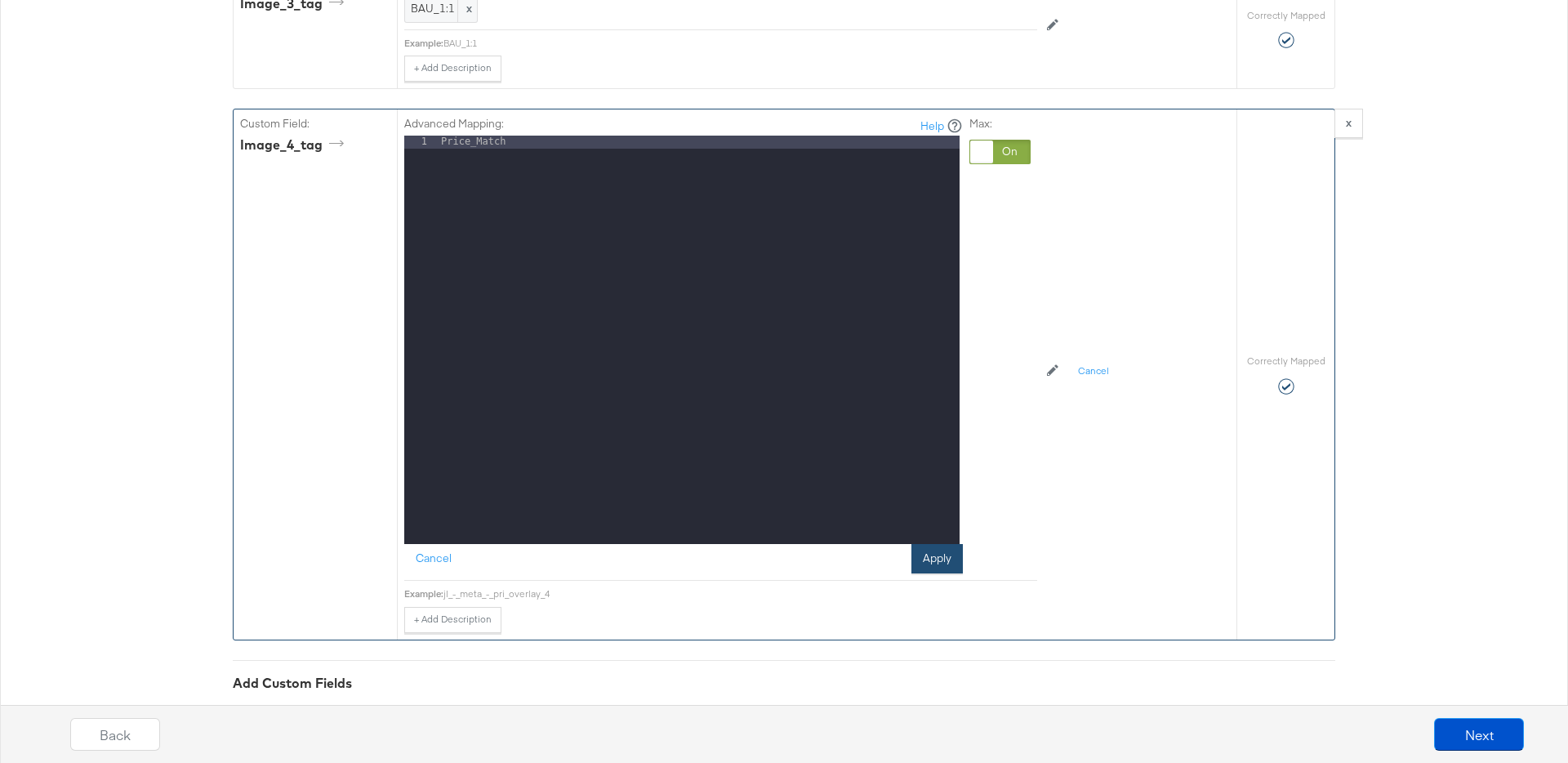
click at [941, 573] on button "Apply" at bounding box center [937, 558] width 51 height 29
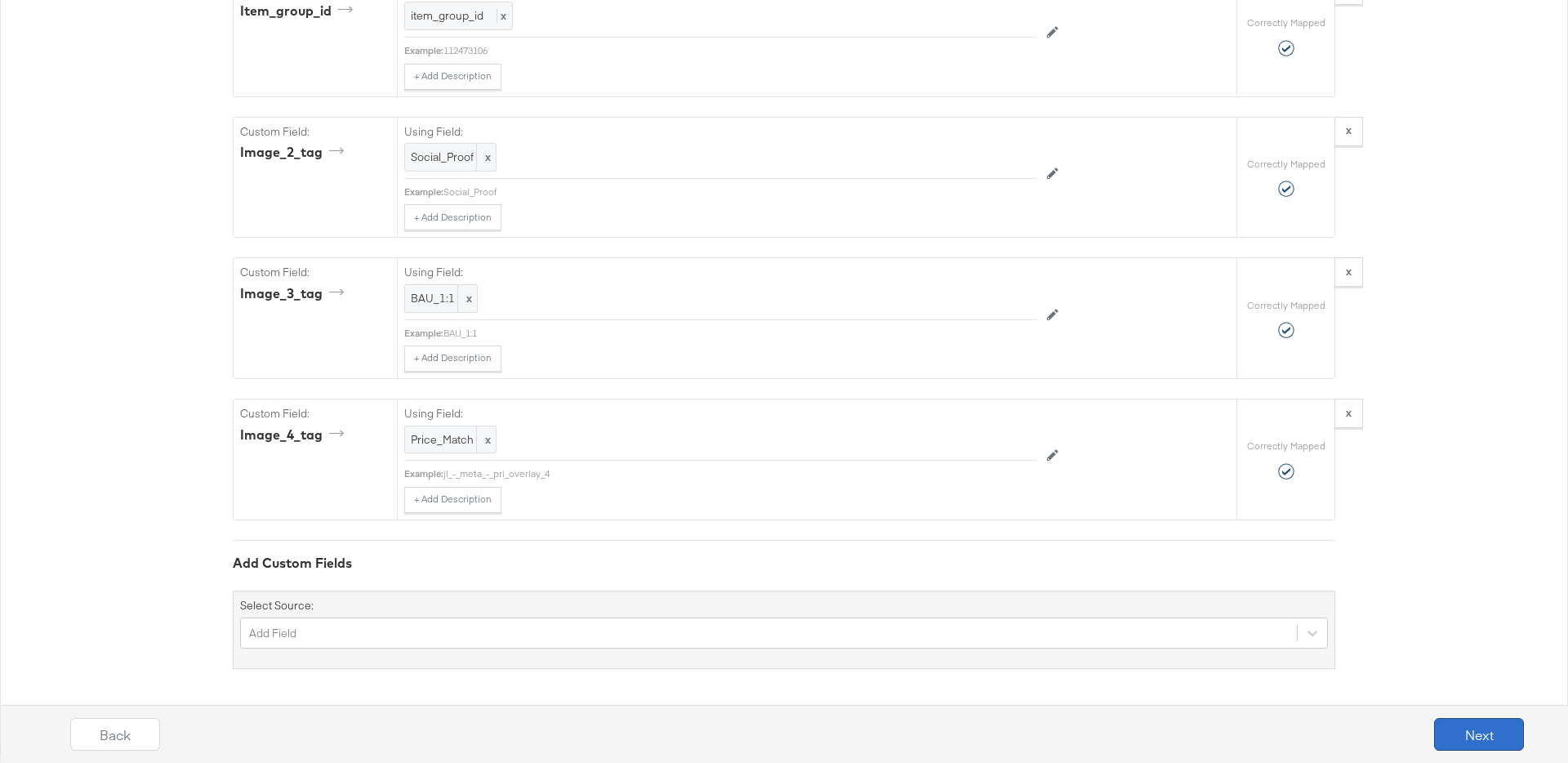
click at [1463, 733] on button "Next" at bounding box center [1478, 734] width 89 height 33
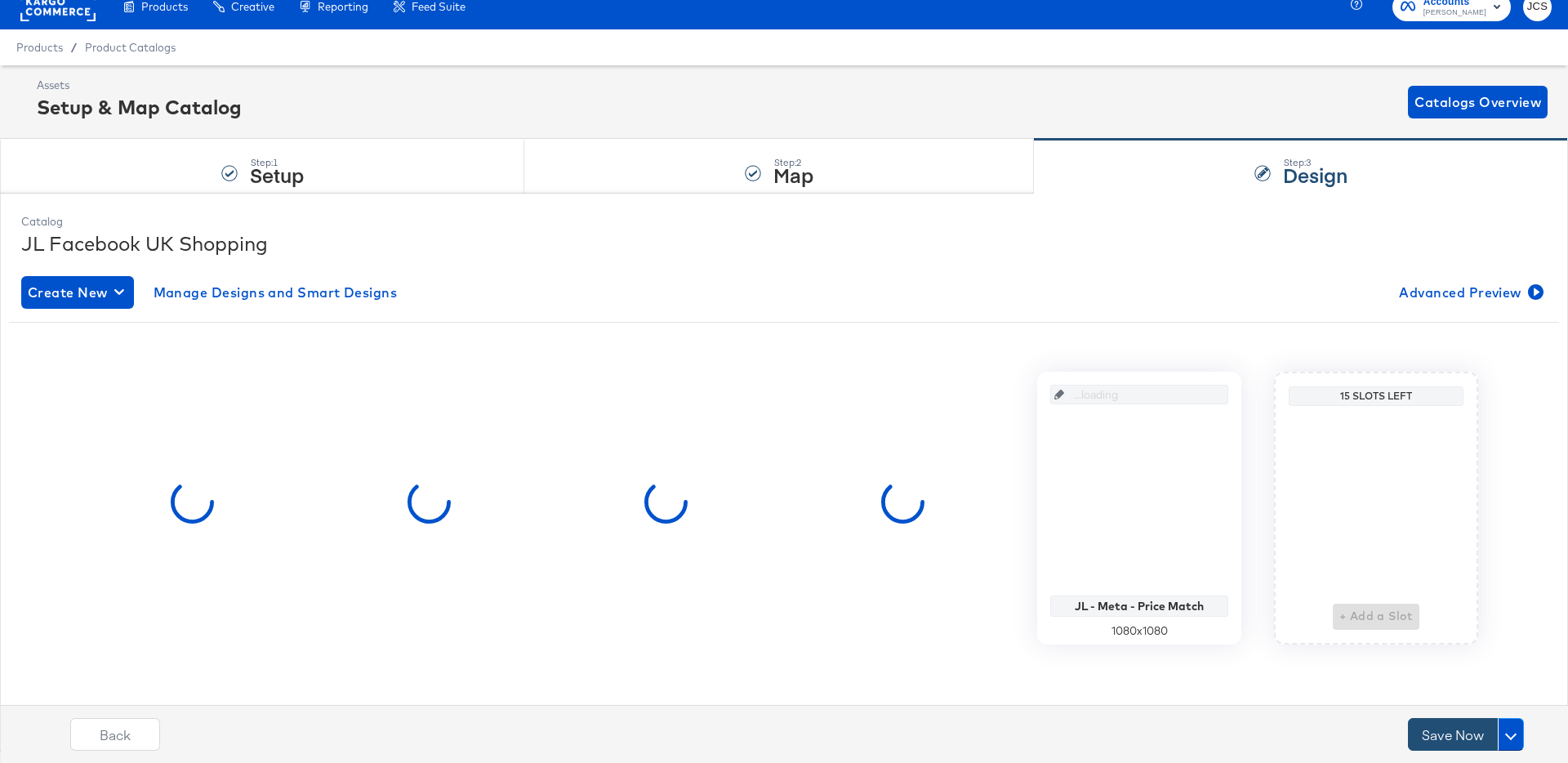
scroll to position [0, 0]
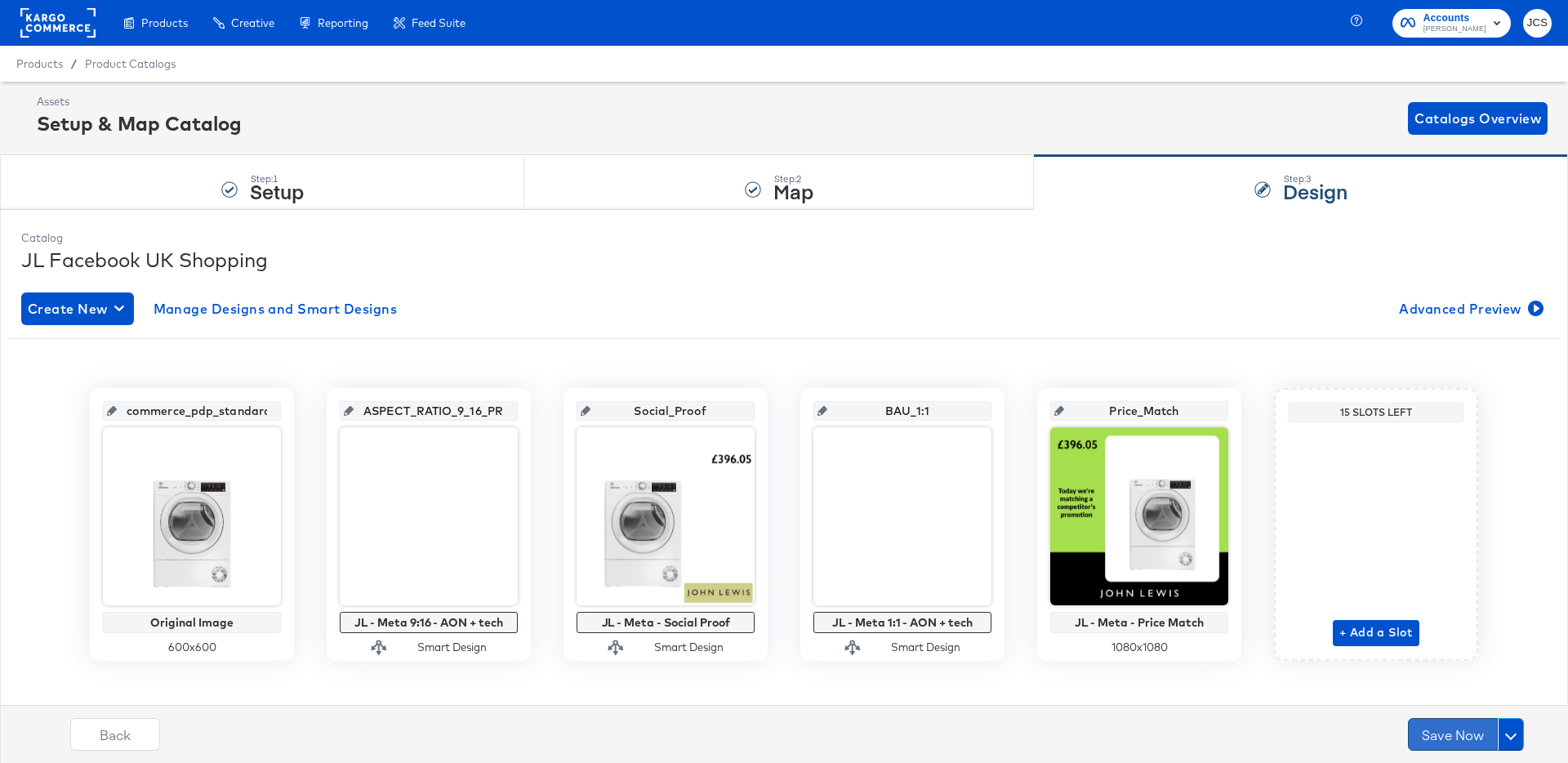
click at [1443, 728] on button "Save Now" at bounding box center [1452, 734] width 89 height 33
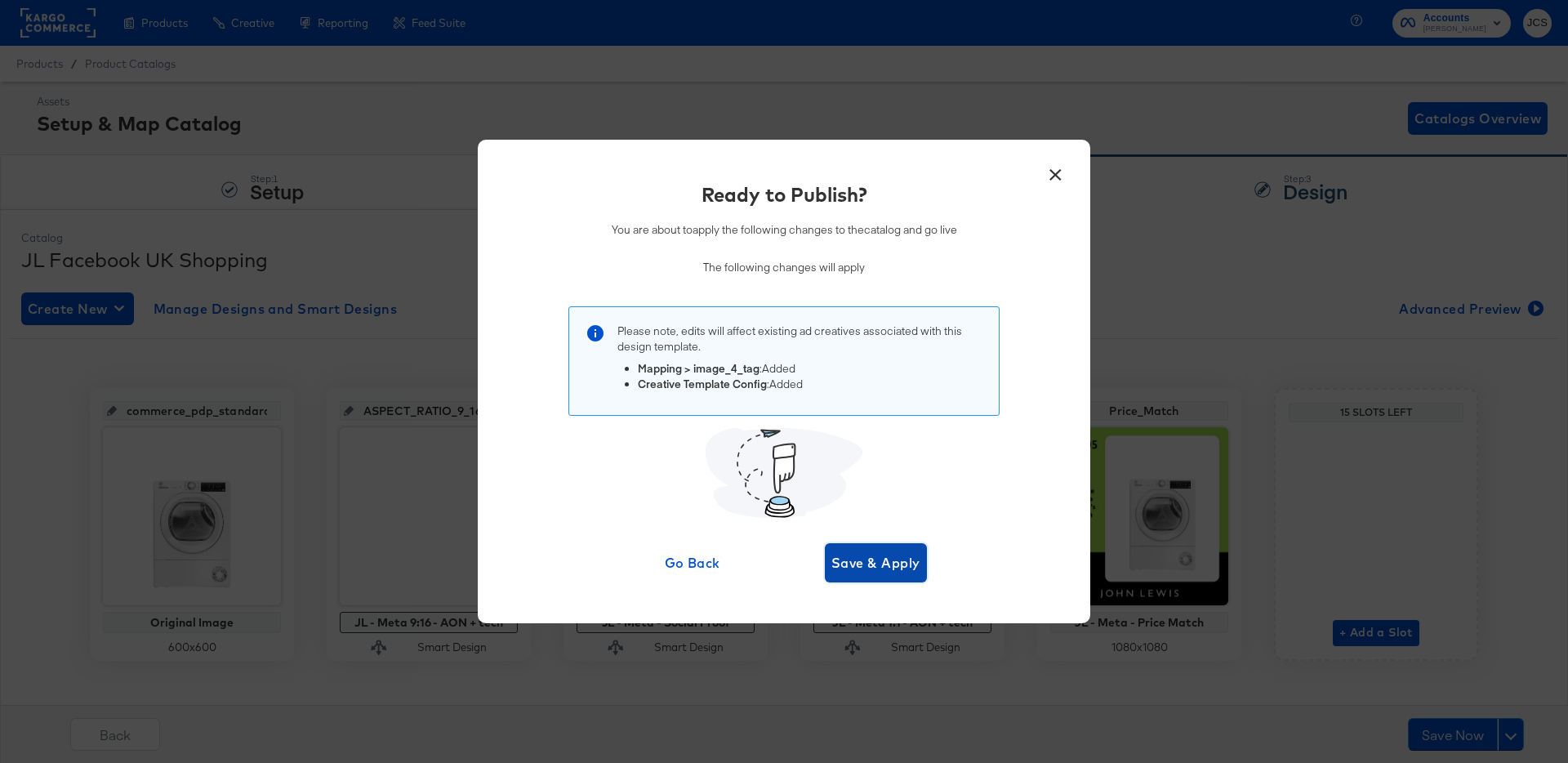
click at [912, 557] on span "Save & Apply" at bounding box center [875, 563] width 89 height 23
